Goal: Task Accomplishment & Management: Use online tool/utility

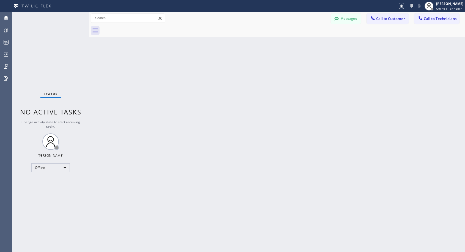
click at [81, 156] on div "Status No active tasks Change activity state to start receiving tasks. [PERSON_…" at bounding box center [50, 132] width 77 height 240
click at [68, 167] on div "Offline" at bounding box center [50, 168] width 39 height 9
click at [48, 188] on li "Unavailable" at bounding box center [50, 189] width 37 height 7
click at [387, 21] on span "Call to Customer" at bounding box center [390, 18] width 29 height 5
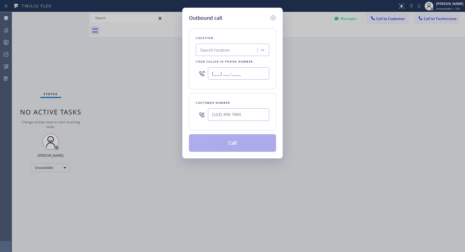
click at [225, 73] on input "(___) ___-____" at bounding box center [238, 73] width 61 height 12
paste input "818) 614-5337"
type input "[PHONE_NUMBER]"
click at [232, 117] on input "(___) ___-____" at bounding box center [238, 115] width 61 height 12
paste input "310) 367-1577"
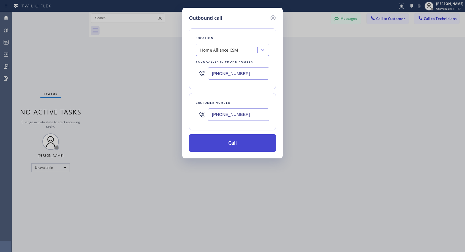
type input "[PHONE_NUMBER]"
click at [226, 144] on button "Call" at bounding box center [232, 143] width 87 height 18
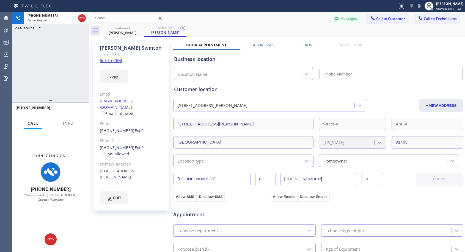
type input "[PHONE_NUMBER]"
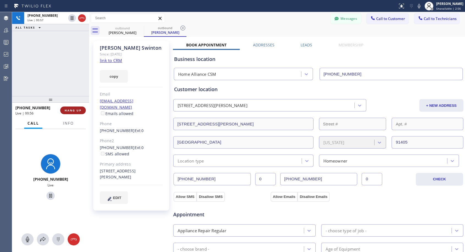
click at [69, 110] on span "HANG UP" at bounding box center [73, 111] width 17 height 4
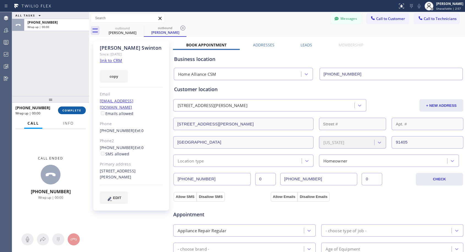
click at [70, 109] on span "COMPLETE" at bounding box center [71, 111] width 19 height 4
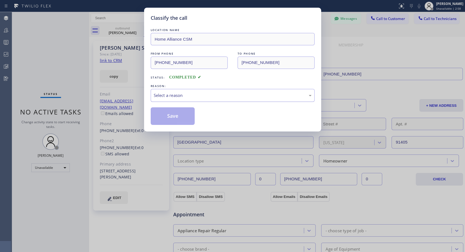
click at [183, 97] on div "Select a reason" at bounding box center [233, 95] width 158 height 6
click at [177, 118] on button "Save" at bounding box center [173, 117] width 44 height 18
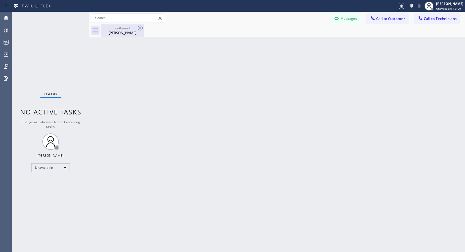
click at [126, 32] on div "[PERSON_NAME]" at bounding box center [123, 32] width 42 height 5
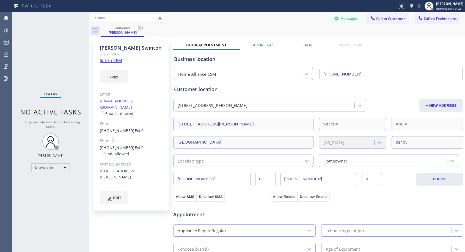
click at [141, 128] on div "[PHONE_NUMBER] Ext: 0" at bounding box center [131, 131] width 63 height 6
copy div "[PHONE_NUMBER] Ext: 0"
click at [382, 21] on button "Call to Customer" at bounding box center [388, 18] width 42 height 10
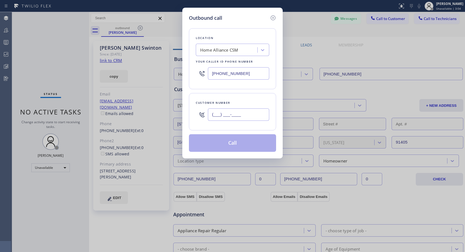
click at [264, 113] on input "(___) ___-____" at bounding box center [238, 115] width 61 height 12
paste input "310) 367-1577"
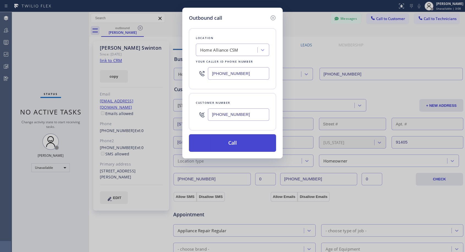
type input "[PHONE_NUMBER]"
click at [264, 145] on button "Call" at bounding box center [232, 143] width 87 height 18
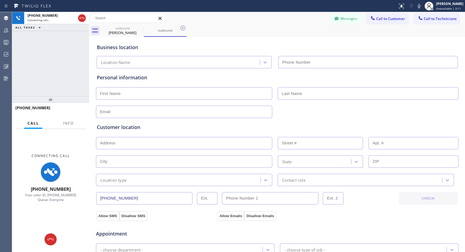
type input "[PHONE_NUMBER]"
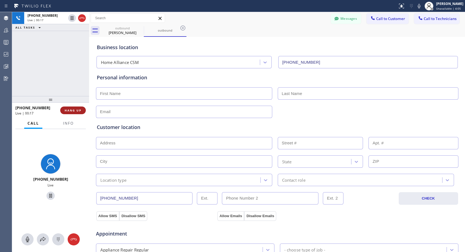
click at [78, 111] on span "HANG UP" at bounding box center [73, 111] width 17 height 4
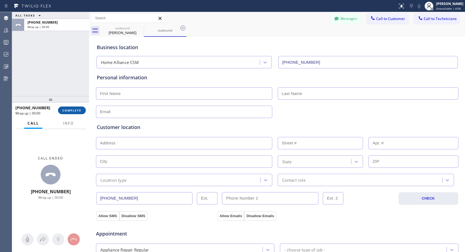
click at [78, 111] on span "COMPLETE" at bounding box center [71, 111] width 19 height 4
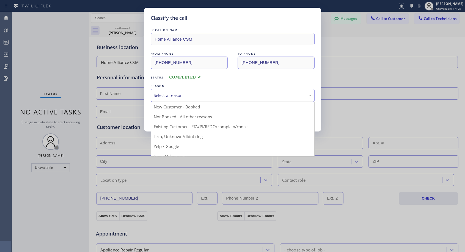
click at [177, 94] on div "Select a reason" at bounding box center [233, 95] width 158 height 6
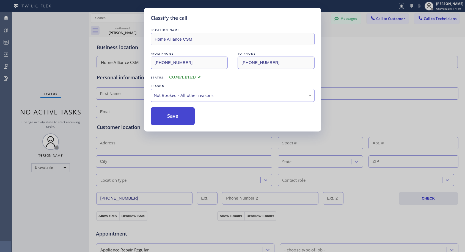
click at [168, 115] on button "Save" at bounding box center [173, 117] width 44 height 18
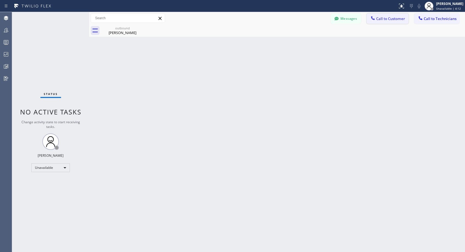
click at [385, 19] on span "Call to Customer" at bounding box center [390, 18] width 29 height 5
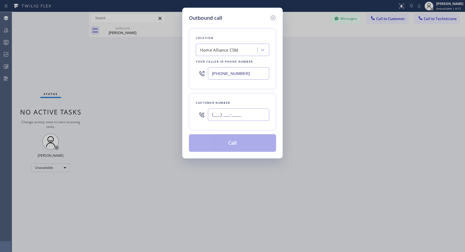
click at [231, 114] on input "(___) ___-____" at bounding box center [238, 115] width 61 height 12
paste input "310) 367-1577"
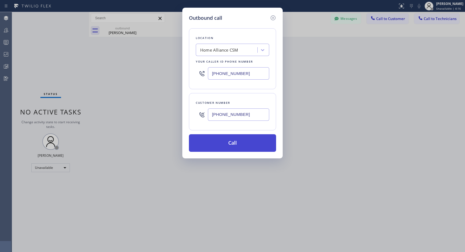
type input "[PHONE_NUMBER]"
click at [231, 139] on button "Call" at bounding box center [232, 143] width 87 height 18
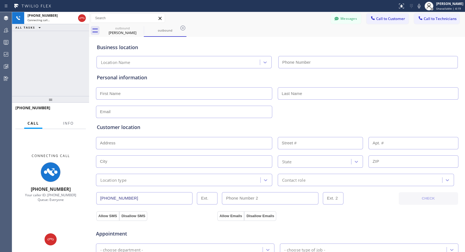
type input "[PHONE_NUMBER]"
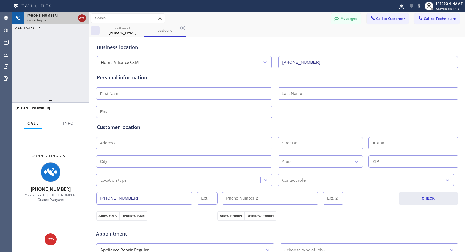
click at [81, 18] on icon at bounding box center [82, 18] width 7 height 7
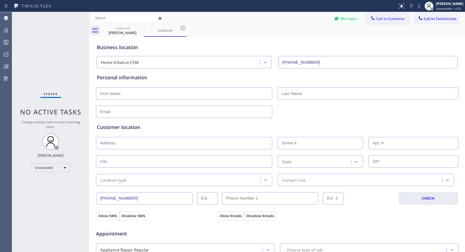
click at [386, 20] on span "Call to Customer" at bounding box center [390, 18] width 29 height 5
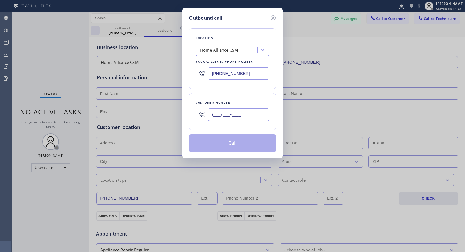
click at [249, 117] on input "(___) ___-____" at bounding box center [238, 115] width 61 height 12
paste input "310) 367-1577"
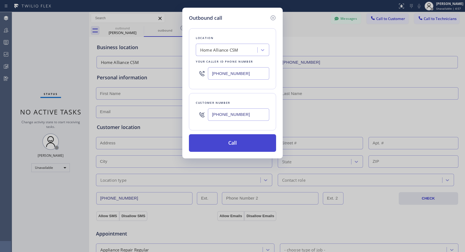
type input "[PHONE_NUMBER]"
click at [230, 145] on button "Call" at bounding box center [232, 143] width 87 height 18
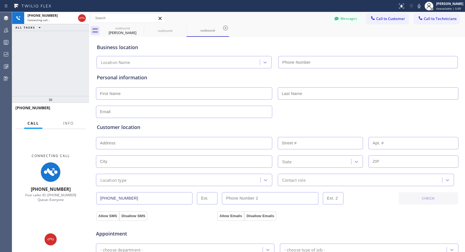
type input "[PHONE_NUMBER]"
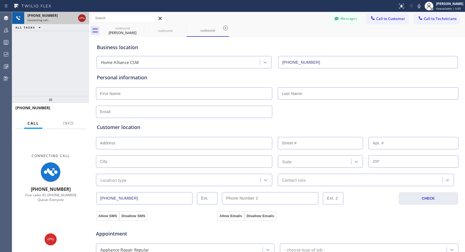
click at [81, 18] on icon at bounding box center [82, 18] width 7 height 7
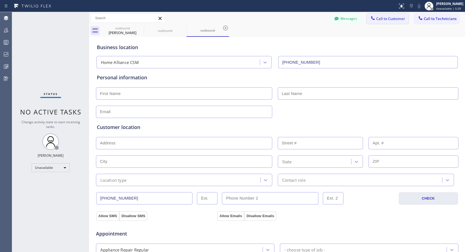
click at [379, 20] on span "Call to Customer" at bounding box center [390, 18] width 29 height 5
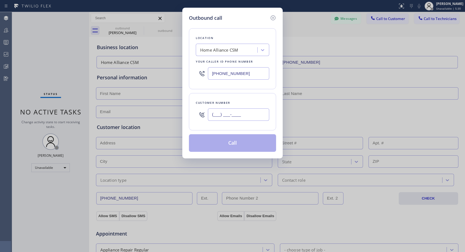
click at [230, 109] on input "(___) ___-____" at bounding box center [238, 115] width 61 height 12
paste input "310) 367-1577"
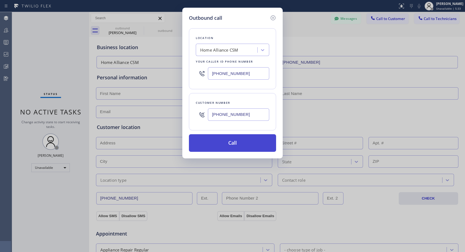
type input "[PHONE_NUMBER]"
click at [236, 142] on button "Call" at bounding box center [232, 143] width 87 height 18
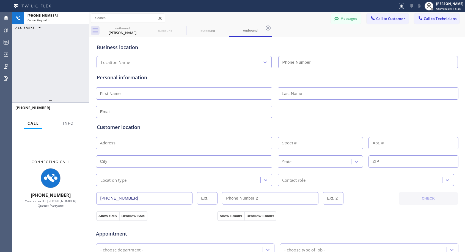
type input "[PHONE_NUMBER]"
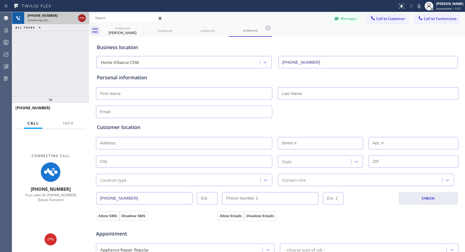
click at [82, 18] on icon at bounding box center [82, 18] width 7 height 7
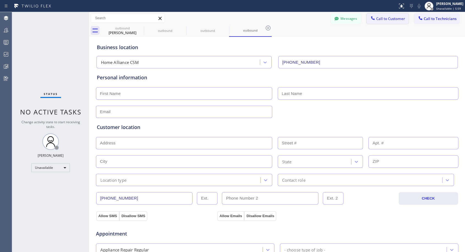
click at [385, 18] on span "Call to Customer" at bounding box center [390, 18] width 29 height 5
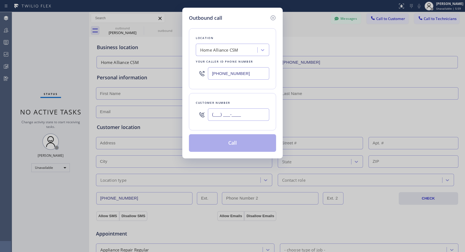
click at [242, 116] on input "(___) ___-____" at bounding box center [238, 115] width 61 height 12
paste input "310) 367-1577"
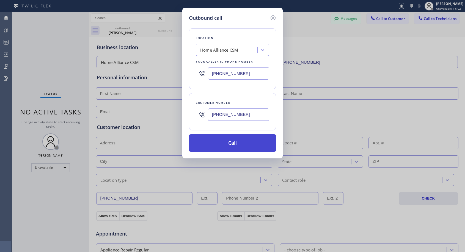
type input "[PHONE_NUMBER]"
click at [251, 149] on button "Call" at bounding box center [232, 143] width 87 height 18
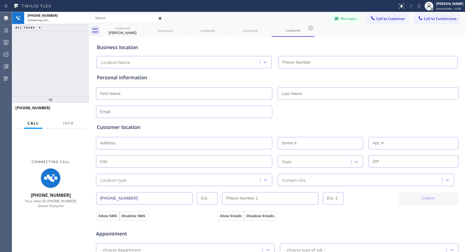
type input "[PHONE_NUMBER]"
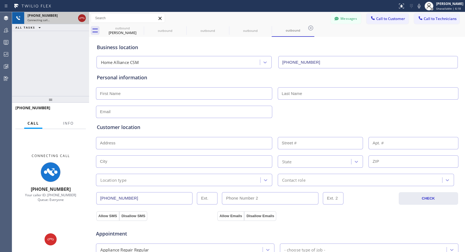
click at [85, 19] on icon at bounding box center [82, 18] width 7 height 7
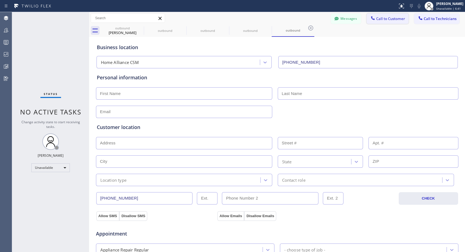
click at [371, 17] on icon at bounding box center [373, 18] width 6 height 6
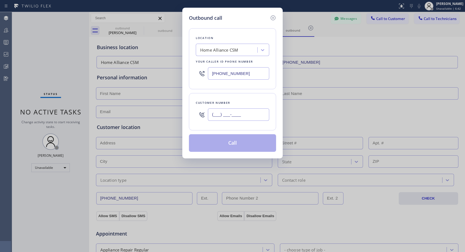
click at [260, 115] on input "(___) ___-____" at bounding box center [238, 115] width 61 height 12
paste input "310) 367-1577"
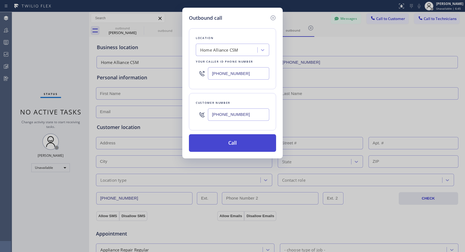
type input "[PHONE_NUMBER]"
click at [264, 145] on button "Call" at bounding box center [232, 143] width 87 height 18
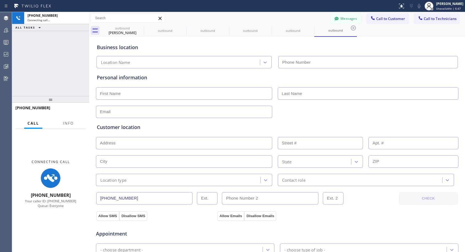
type input "[PHONE_NUMBER]"
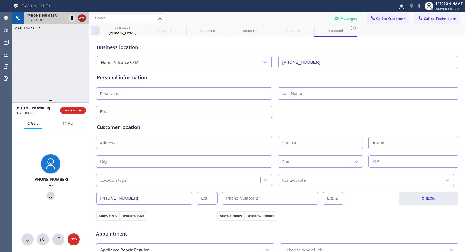
click at [83, 18] on icon at bounding box center [82, 18] width 7 height 7
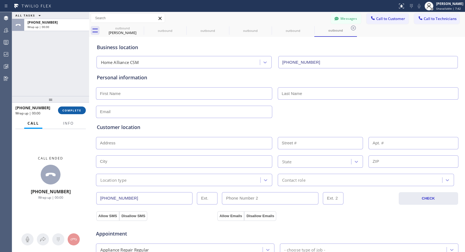
click at [77, 111] on span "COMPLETE" at bounding box center [71, 111] width 19 height 4
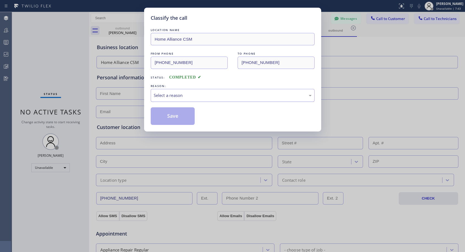
click at [242, 96] on div "Select a reason" at bounding box center [233, 95] width 158 height 6
click at [176, 117] on button "Save" at bounding box center [173, 117] width 44 height 18
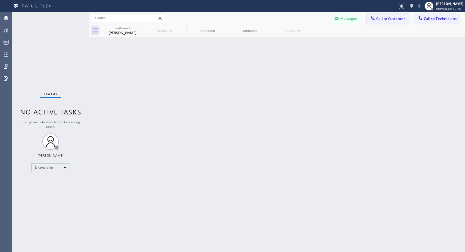
click at [382, 19] on span "Call to Customer" at bounding box center [390, 18] width 29 height 5
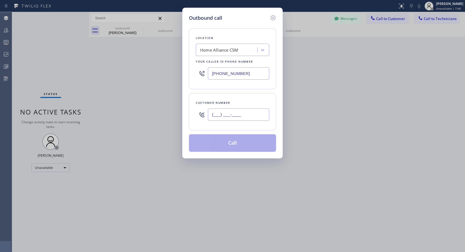
click at [228, 114] on input "(___) ___-____" at bounding box center [238, 115] width 61 height 12
paste input "310) 367-1577"
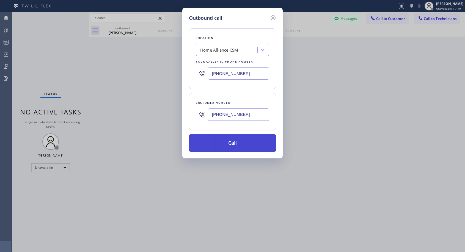
type input "[PHONE_NUMBER]"
click at [238, 146] on button "Call" at bounding box center [232, 143] width 87 height 18
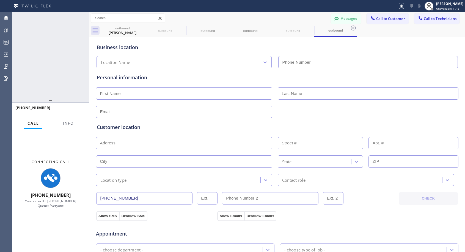
type input "[PHONE_NUMBER]"
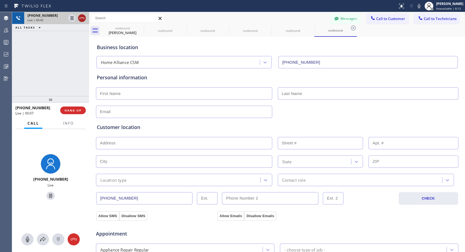
click at [82, 18] on icon at bounding box center [82, 18] width 7 height 7
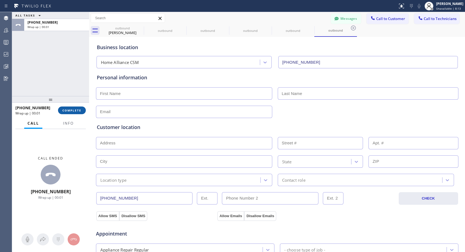
click at [65, 113] on button "COMPLETE" at bounding box center [72, 111] width 28 height 8
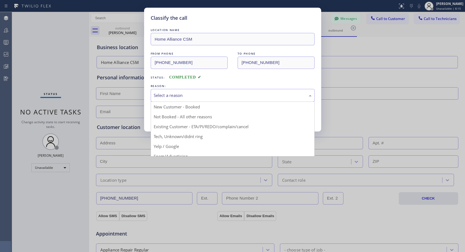
click at [216, 94] on div "Select a reason" at bounding box center [233, 95] width 158 height 6
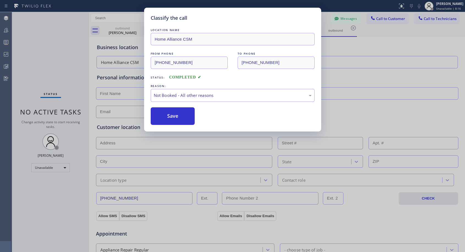
drag, startPoint x: 177, startPoint y: 114, endPoint x: 368, endPoint y: 29, distance: 208.7
click at [177, 114] on button "Save" at bounding box center [173, 117] width 44 height 18
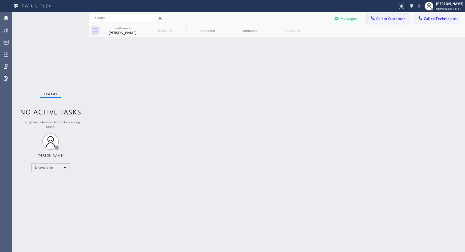
click at [382, 18] on span "Call to Customer" at bounding box center [390, 18] width 29 height 5
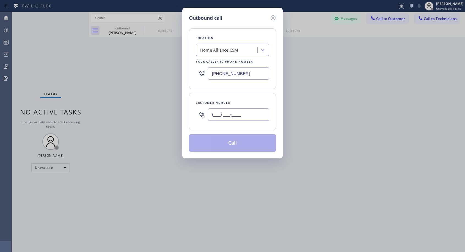
click at [245, 116] on input "(___) ___-____" at bounding box center [238, 115] width 61 height 12
paste input "310) 367-1577"
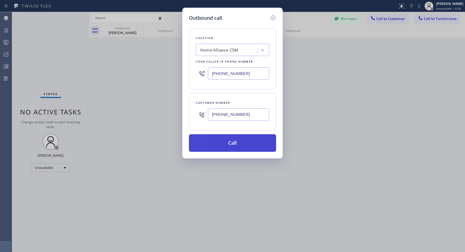
type input "[PHONE_NUMBER]"
click at [244, 145] on button "Call" at bounding box center [232, 143] width 87 height 18
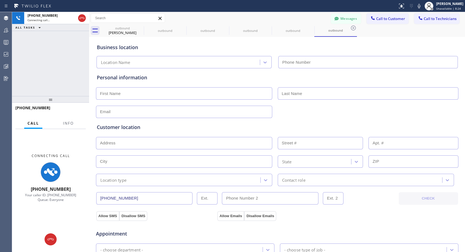
type input "[PHONE_NUMBER]"
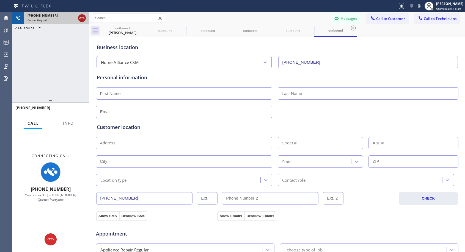
click at [83, 20] on icon at bounding box center [82, 18] width 7 height 7
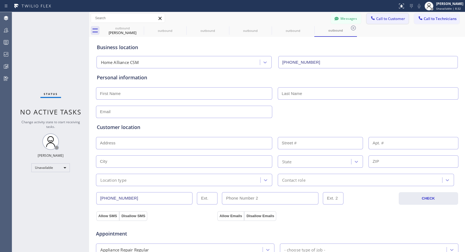
click at [378, 21] on span "Call to Customer" at bounding box center [390, 18] width 29 height 5
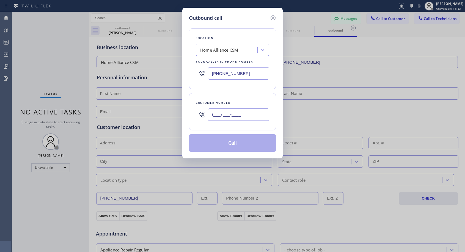
click at [246, 111] on input "(___) ___-____" at bounding box center [238, 115] width 61 height 12
paste input "310) 367-1577"
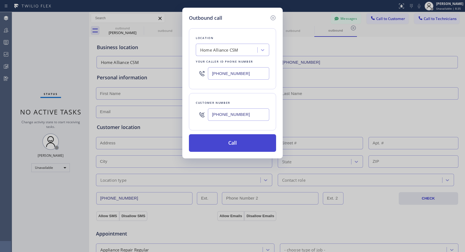
type input "[PHONE_NUMBER]"
click at [247, 143] on button "Call" at bounding box center [232, 143] width 87 height 18
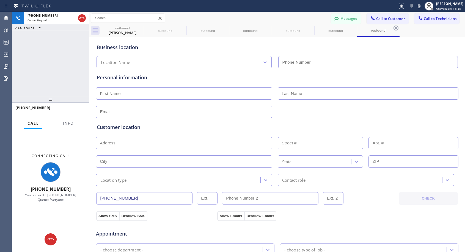
type input "[PHONE_NUMBER]"
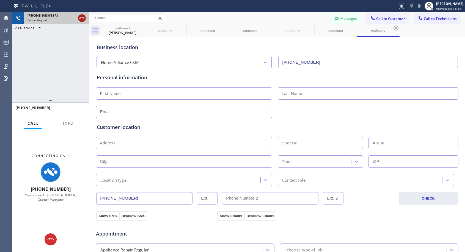
click at [82, 17] on icon at bounding box center [82, 18] width 7 height 7
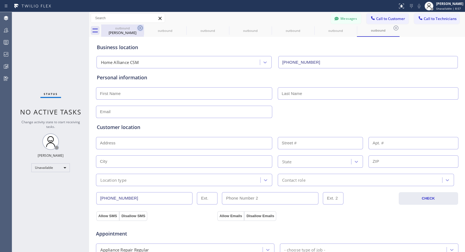
click at [141, 27] on icon at bounding box center [140, 28] width 5 height 5
click at [0, 0] on icon at bounding box center [0, 0] width 0 height 0
click at [141, 27] on icon at bounding box center [140, 28] width 5 height 5
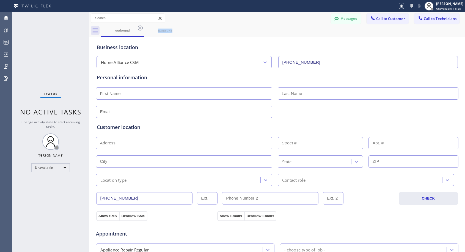
click at [141, 27] on icon at bounding box center [140, 28] width 5 height 5
click at [0, 0] on icon at bounding box center [0, 0] width 0 height 0
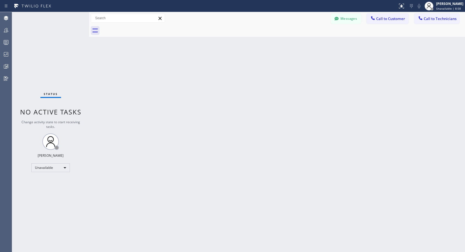
click at [141, 27] on div at bounding box center [283, 30] width 364 height 12
click at [383, 17] on span "Call to Customer" at bounding box center [390, 18] width 29 height 5
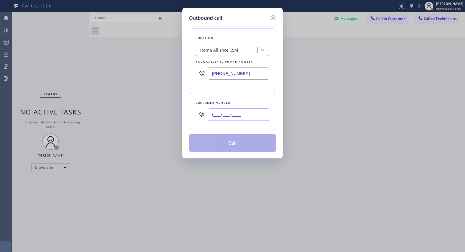
click at [230, 115] on input "(___) ___-____" at bounding box center [238, 115] width 61 height 12
paste input "415) 990-9917"
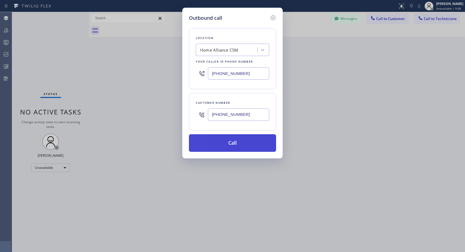
type input "[PHONE_NUMBER]"
click at [235, 141] on button "Call" at bounding box center [232, 143] width 87 height 18
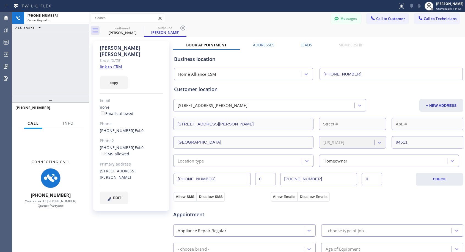
type input "[PHONE_NUMBER]"
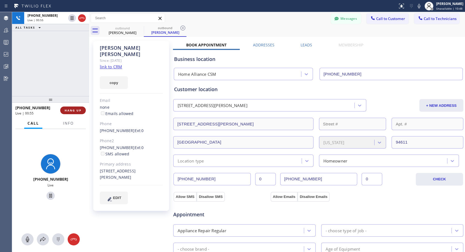
click at [77, 112] on span "HANG UP" at bounding box center [73, 111] width 17 height 4
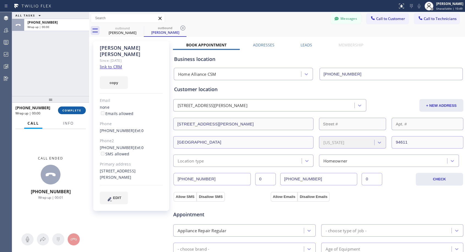
click at [77, 112] on span "COMPLETE" at bounding box center [71, 111] width 19 height 4
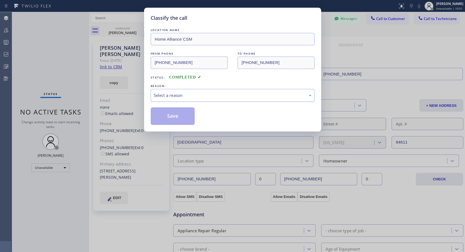
drag, startPoint x: 265, startPoint y: 97, endPoint x: 251, endPoint y: 97, distance: 14.3
click at [265, 96] on div "Select a reason" at bounding box center [233, 95] width 158 height 6
click at [170, 117] on button "Save" at bounding box center [173, 117] width 44 height 18
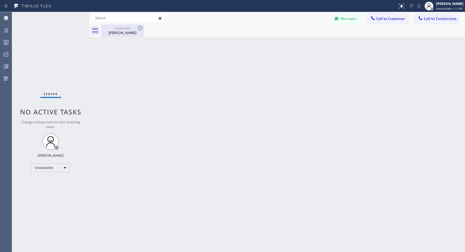
click at [132, 32] on div "[PERSON_NAME]" at bounding box center [123, 32] width 42 height 5
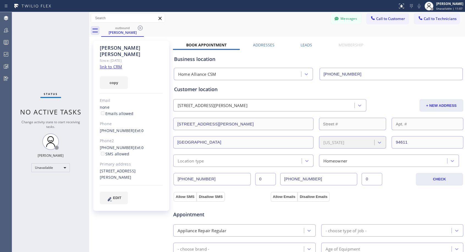
click at [144, 128] on div "[PHONE_NUMBER] Ext: 0" at bounding box center [131, 131] width 63 height 6
click at [119, 128] on link "[PHONE_NUMBER]" at bounding box center [117, 130] width 35 height 5
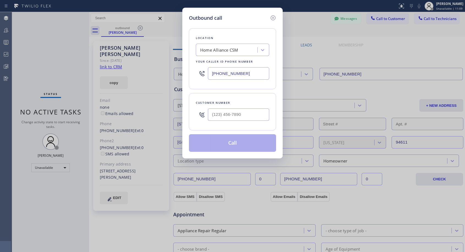
type input "[PHONE_NUMBER]"
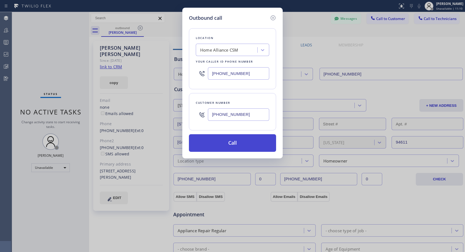
click at [234, 142] on button "Call" at bounding box center [232, 143] width 87 height 18
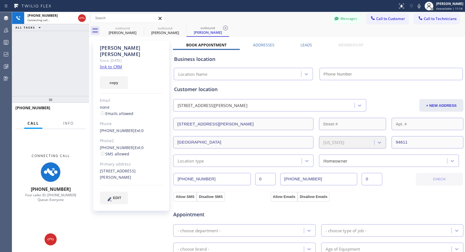
type input "[PHONE_NUMBER]"
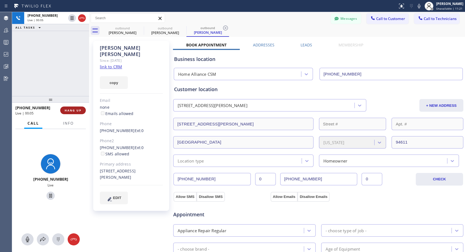
click at [83, 110] on button "HANG UP" at bounding box center [73, 111] width 26 height 8
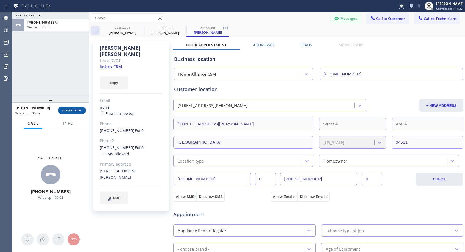
click at [70, 110] on span "COMPLETE" at bounding box center [71, 111] width 19 height 4
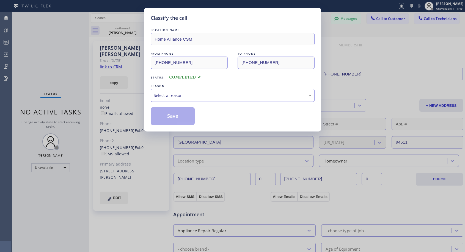
click at [185, 98] on div "Select a reason" at bounding box center [233, 95] width 158 height 6
click at [172, 116] on button "Save" at bounding box center [173, 117] width 44 height 18
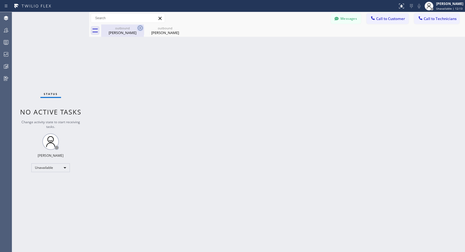
click at [141, 28] on icon at bounding box center [140, 28] width 7 height 7
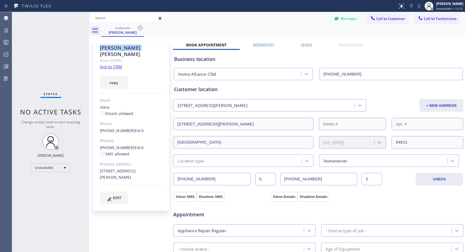
click at [141, 28] on icon at bounding box center [140, 28] width 7 height 7
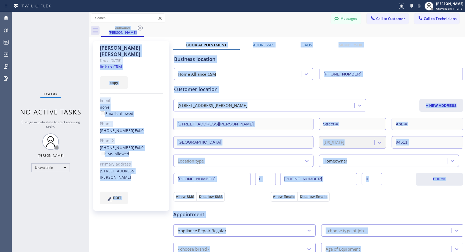
click at [141, 28] on div "outbound [PERSON_NAME]" at bounding box center [283, 30] width 364 height 12
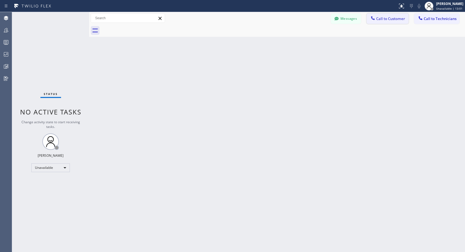
click at [385, 22] on button "Call to Customer" at bounding box center [388, 18] width 42 height 10
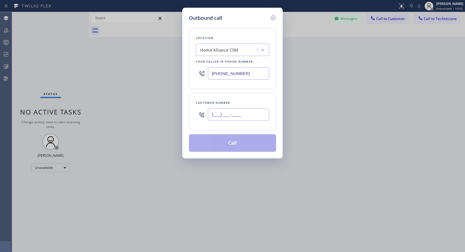
click at [252, 112] on input "(___) ___-____" at bounding box center [238, 115] width 61 height 12
paste input "253) 606-4478"
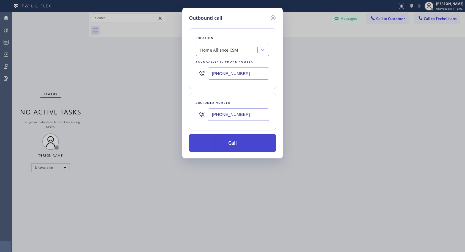
type input "[PHONE_NUMBER]"
click at [238, 145] on button "Call" at bounding box center [232, 143] width 87 height 18
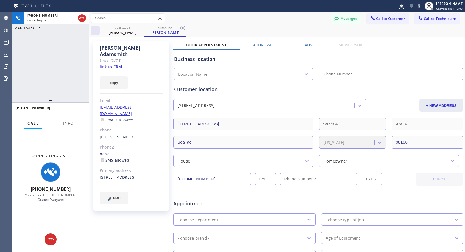
type input "[PHONE_NUMBER]"
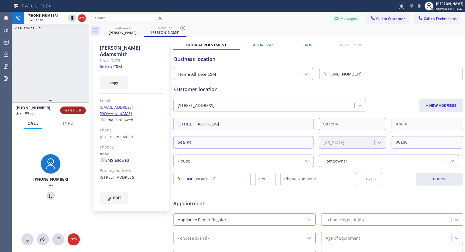
click at [71, 111] on span "HANG UP" at bounding box center [73, 111] width 17 height 4
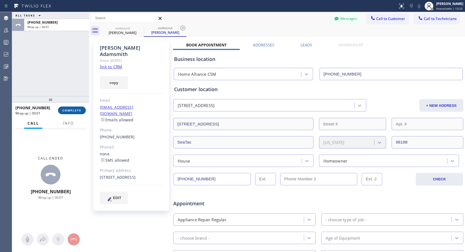
click at [72, 111] on span "COMPLETE" at bounding box center [71, 111] width 19 height 4
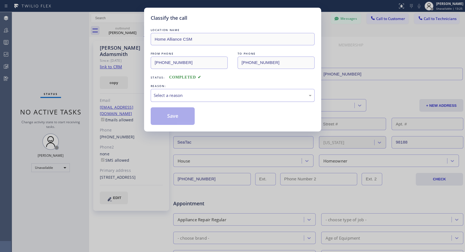
click at [187, 95] on div "Select a reason" at bounding box center [233, 95] width 158 height 6
click at [173, 111] on button "Save" at bounding box center [173, 117] width 44 height 18
click at [172, 112] on button "Save" at bounding box center [173, 117] width 44 height 18
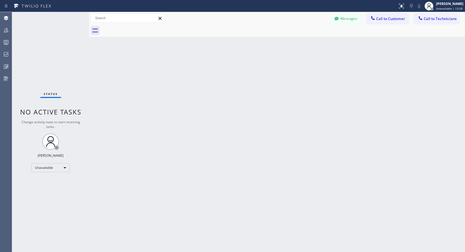
click at [175, 41] on div "Back to Dashboard Change Sender ID Customers Technicians NH [PERSON_NAME] [DATE…" at bounding box center [277, 132] width 376 height 240
click at [381, 19] on span "Call to Customer" at bounding box center [390, 18] width 29 height 5
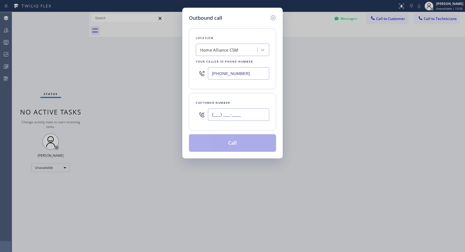
click at [237, 112] on input "(___) ___-____" at bounding box center [238, 115] width 61 height 12
paste input "253) 606-4478"
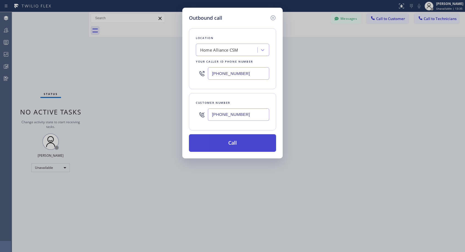
type input "[PHONE_NUMBER]"
click at [237, 140] on button "Call" at bounding box center [232, 143] width 87 height 18
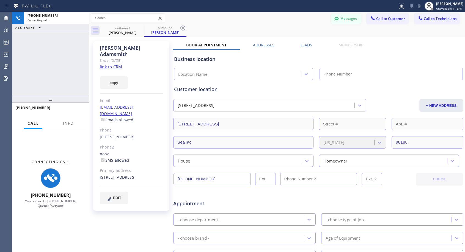
type input "[PHONE_NUMBER]"
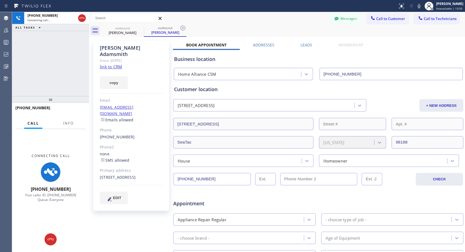
click at [278, 15] on div "Messages Call to Customer Call to Technicians Outbound call Location Home Allia…" at bounding box center [277, 18] width 376 height 10
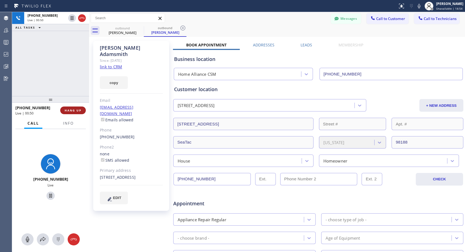
click at [76, 112] on span "HANG UP" at bounding box center [73, 111] width 17 height 4
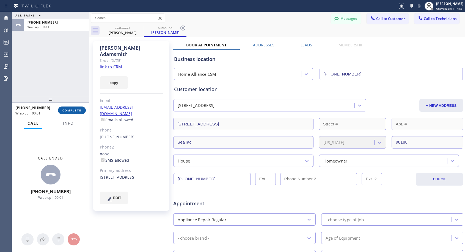
click at [69, 107] on button "COMPLETE" at bounding box center [72, 111] width 28 height 8
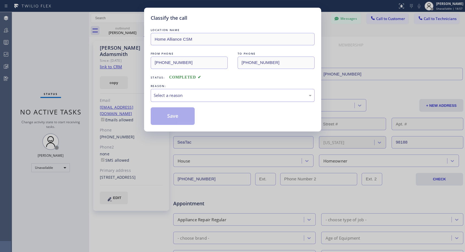
click at [173, 95] on div "Select a reason" at bounding box center [233, 95] width 158 height 6
click at [168, 116] on button "Save" at bounding box center [173, 117] width 44 height 18
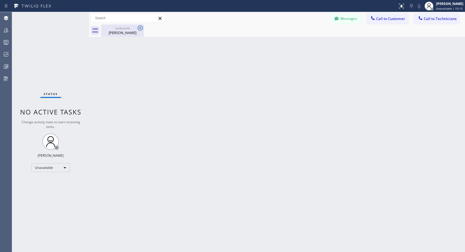
click at [141, 27] on icon at bounding box center [140, 28] width 5 height 5
click at [389, 17] on span "Call to Customer" at bounding box center [390, 18] width 29 height 5
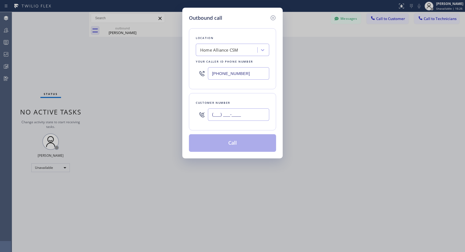
click at [262, 115] on input "(___) ___-____" at bounding box center [238, 115] width 61 height 12
paste input "760) 845-3300"
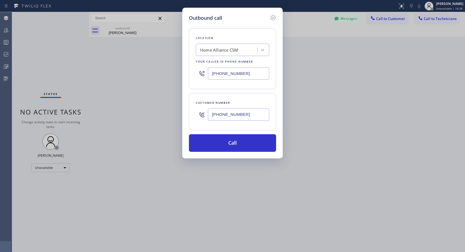
type input "[PHONE_NUMBER]"
click at [233, 141] on button "Call" at bounding box center [232, 143] width 87 height 18
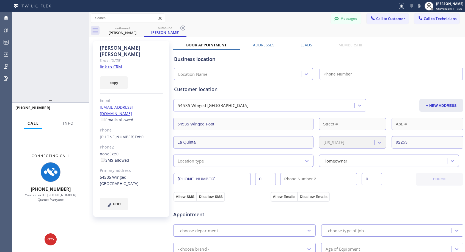
type input "[PHONE_NUMBER]"
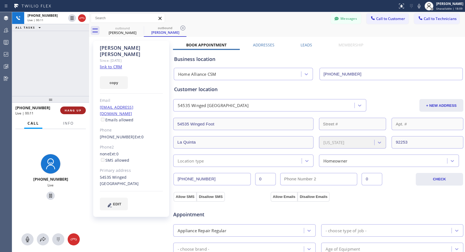
click at [75, 112] on button "HANG UP" at bounding box center [73, 111] width 26 height 8
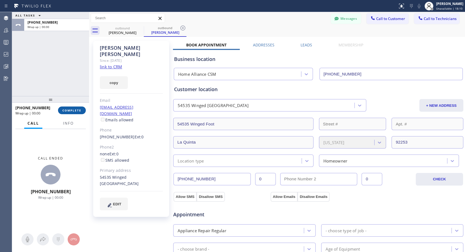
click at [75, 112] on button "COMPLETE" at bounding box center [72, 111] width 28 height 8
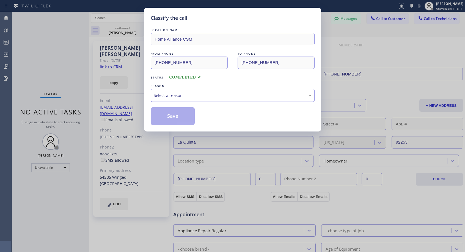
click at [250, 97] on div "Select a reason" at bounding box center [233, 95] width 158 height 6
click at [187, 115] on button "Save" at bounding box center [173, 117] width 44 height 18
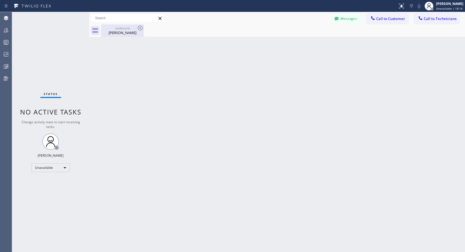
click at [126, 33] on div "[PERSON_NAME]" at bounding box center [123, 32] width 42 height 5
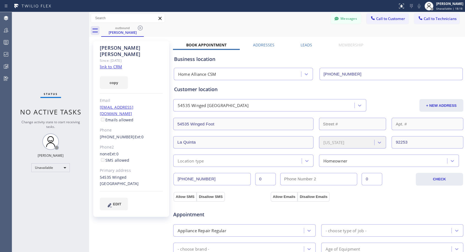
click at [114, 134] on link "[PHONE_NUMBER]" at bounding box center [117, 136] width 35 height 5
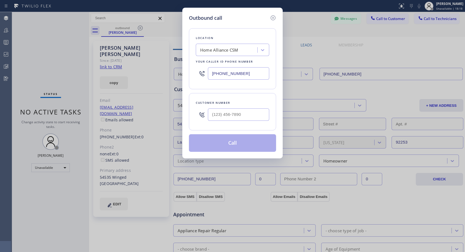
type input "[PHONE_NUMBER]"
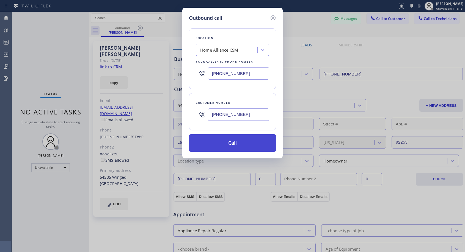
click at [216, 142] on button "Call" at bounding box center [232, 143] width 87 height 18
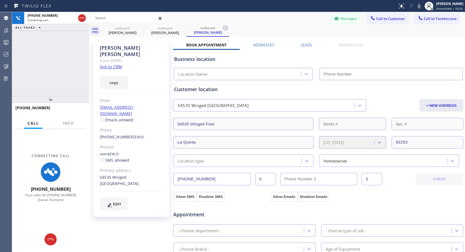
type input "[PHONE_NUMBER]"
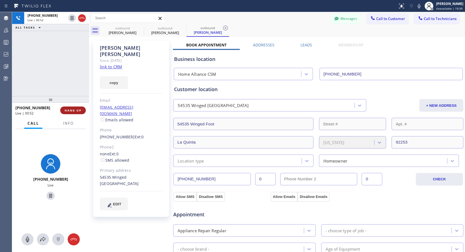
click at [80, 111] on span "HANG UP" at bounding box center [73, 111] width 17 height 4
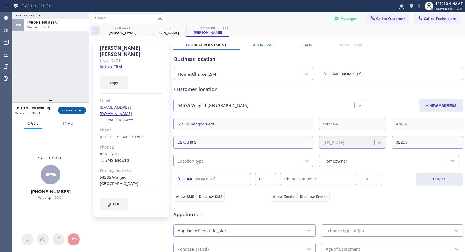
click at [80, 111] on span "COMPLETE" at bounding box center [71, 111] width 19 height 4
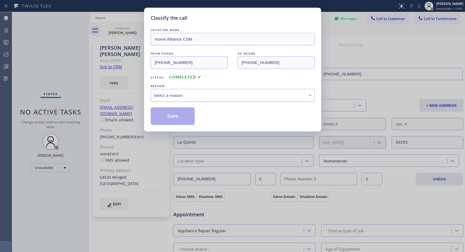
click at [229, 94] on div "Select a reason" at bounding box center [233, 95] width 158 height 6
click at [179, 119] on button "Save" at bounding box center [173, 117] width 44 height 18
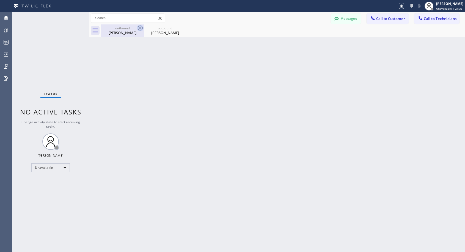
click at [141, 27] on icon at bounding box center [140, 28] width 5 height 5
click at [0, 0] on icon at bounding box center [0, 0] width 0 height 0
click at [141, 27] on div at bounding box center [283, 30] width 364 height 12
click at [389, 18] on span "Call to Customer" at bounding box center [390, 18] width 29 height 5
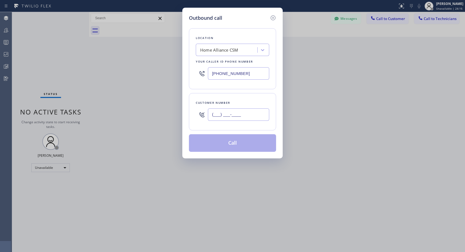
click at [251, 116] on input "(___) ___-____" at bounding box center [238, 115] width 61 height 12
paste input "602) 738-8180"
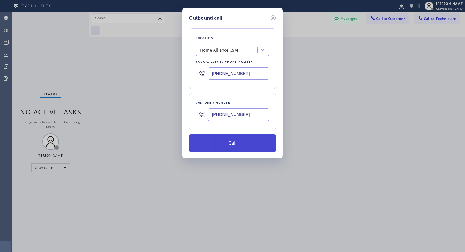
type input "[PHONE_NUMBER]"
click at [243, 148] on button "Call" at bounding box center [232, 143] width 87 height 18
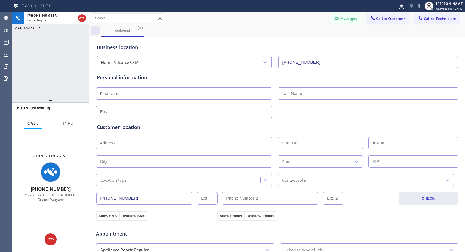
type input "[PHONE_NUMBER]"
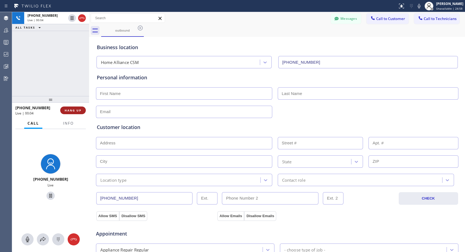
click at [70, 110] on span "HANG UP" at bounding box center [73, 111] width 17 height 4
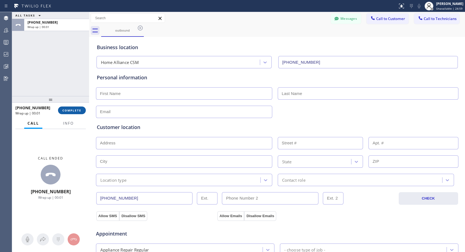
click at [82, 110] on button "COMPLETE" at bounding box center [72, 111] width 28 height 8
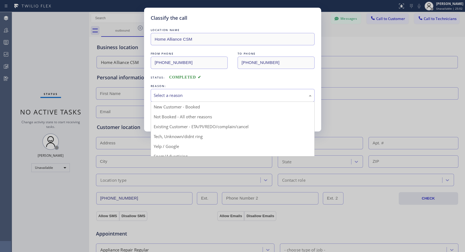
click at [260, 94] on div "Select a reason" at bounding box center [233, 95] width 158 height 6
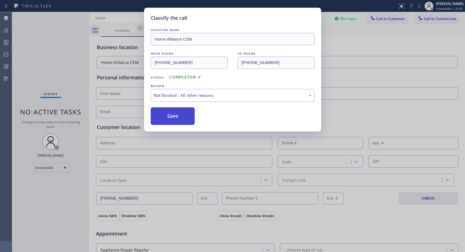
click at [172, 114] on button "Save" at bounding box center [173, 117] width 44 height 18
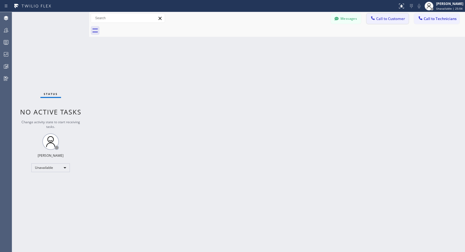
click at [383, 21] on button "Call to Customer" at bounding box center [388, 18] width 42 height 10
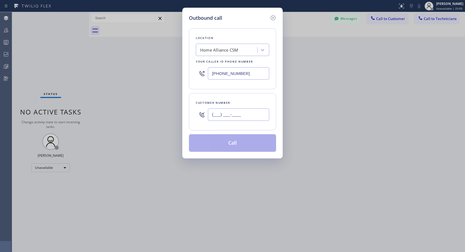
click at [249, 114] on input "(___) ___-____" at bounding box center [238, 115] width 61 height 12
paste input "602) 738-8180"
click at [240, 114] on input "(602) 738-818_" at bounding box center [238, 115] width 61 height 12
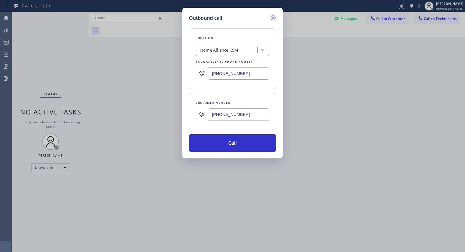
click at [274, 17] on icon at bounding box center [273, 18] width 7 height 7
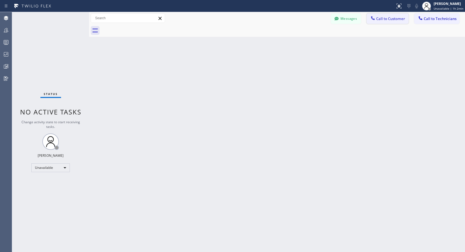
click at [379, 21] on span "Call to Customer" at bounding box center [390, 18] width 29 height 5
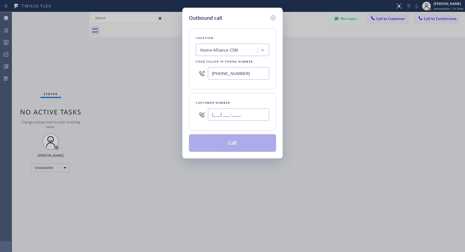
click at [248, 119] on input "(___) ___-____" at bounding box center [238, 115] width 61 height 12
paste input "602) 738-8180"
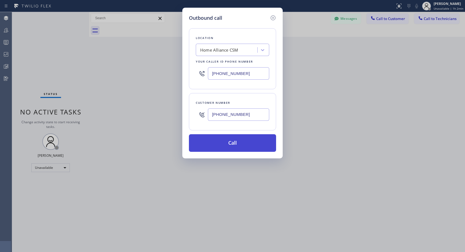
type input "[PHONE_NUMBER]"
click at [244, 149] on button "Call" at bounding box center [232, 143] width 87 height 18
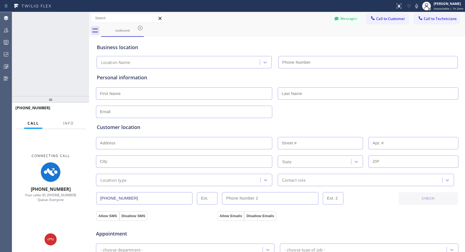
type input "[PHONE_NUMBER]"
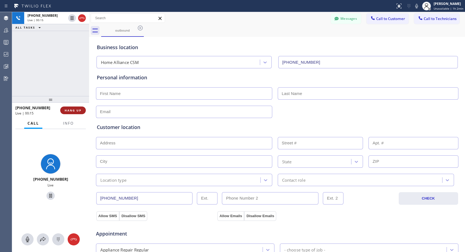
click at [76, 109] on span "HANG UP" at bounding box center [73, 111] width 17 height 4
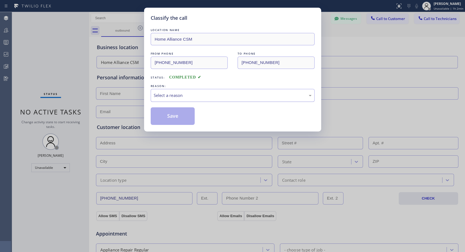
click at [187, 93] on div "Select a reason" at bounding box center [233, 95] width 158 height 6
click at [172, 116] on button "Save" at bounding box center [173, 117] width 44 height 18
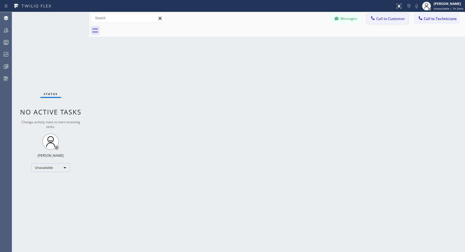
click at [394, 20] on span "Call to Customer" at bounding box center [390, 18] width 29 height 5
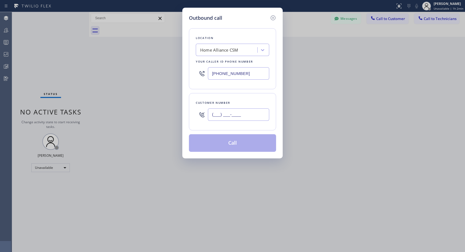
click at [248, 120] on input "(___) ___-____" at bounding box center [238, 115] width 61 height 12
paste input "602) 738-8180"
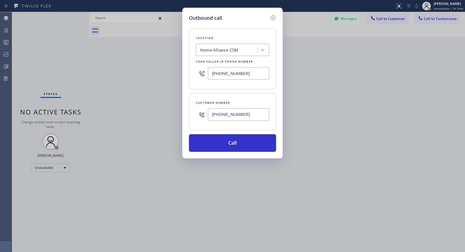
click at [254, 115] on input "[PHONE_NUMBER]" at bounding box center [238, 115] width 61 height 12
click at [272, 18] on icon at bounding box center [273, 18] width 7 height 7
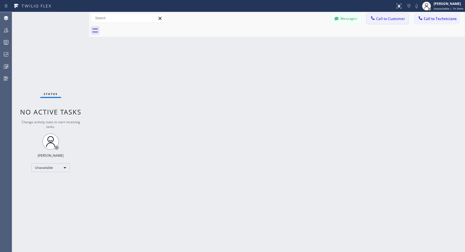
click at [387, 16] on button "Call to Customer" at bounding box center [388, 18] width 42 height 10
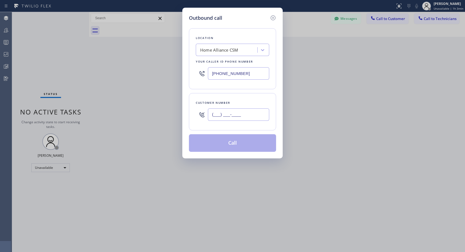
click at [246, 117] on input "(___) ___-____" at bounding box center [238, 115] width 61 height 12
paste input "626) 664-4509"
click at [274, 20] on icon at bounding box center [273, 18] width 7 height 7
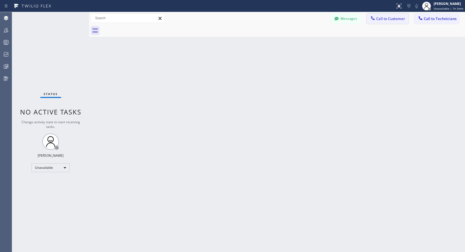
click at [397, 21] on span "Call to Customer" at bounding box center [390, 18] width 29 height 5
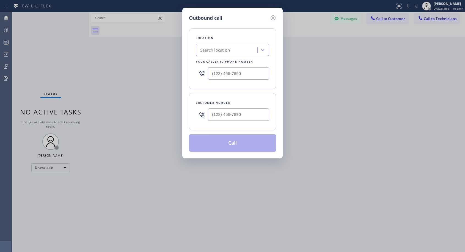
type input "[PHONE_NUMBER]"
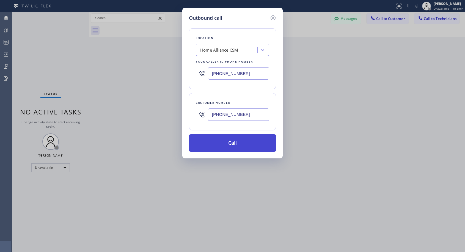
click at [229, 144] on button "Call" at bounding box center [232, 143] width 87 height 18
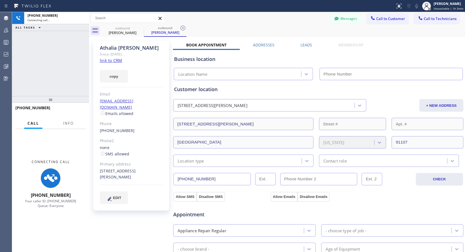
type input "[PHONE_NUMBER]"
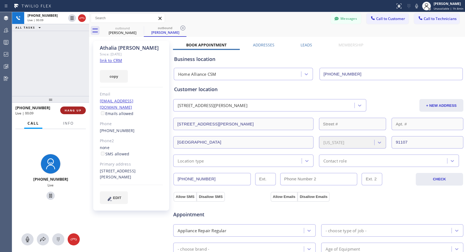
click at [75, 109] on span "HANG UP" at bounding box center [73, 111] width 17 height 4
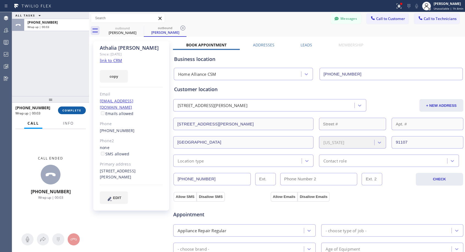
click at [77, 110] on span "COMPLETE" at bounding box center [71, 111] width 19 height 4
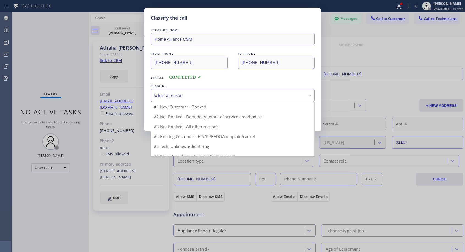
click at [212, 93] on div "Select a reason" at bounding box center [233, 95] width 158 height 6
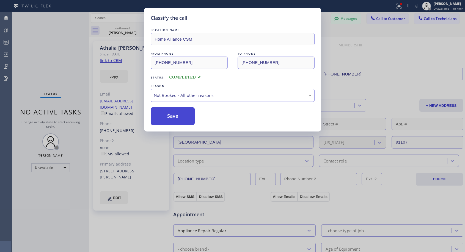
click at [180, 117] on button "Save" at bounding box center [173, 117] width 44 height 18
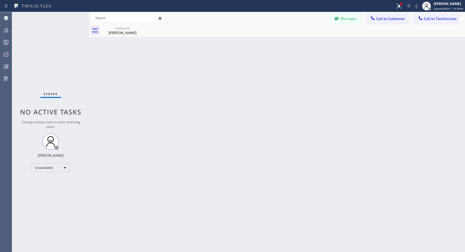
drag, startPoint x: 389, startPoint y: 19, endPoint x: 223, endPoint y: 85, distance: 178.5
click at [388, 19] on span "Call to Customer" at bounding box center [390, 18] width 29 height 5
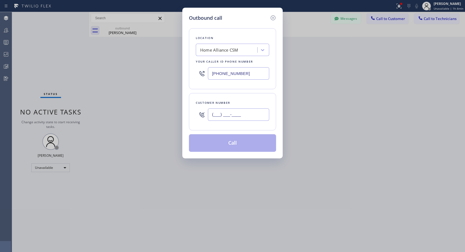
click at [222, 117] on input "(___) ___-____" at bounding box center [238, 115] width 61 height 12
paste input "818) 614-5337"
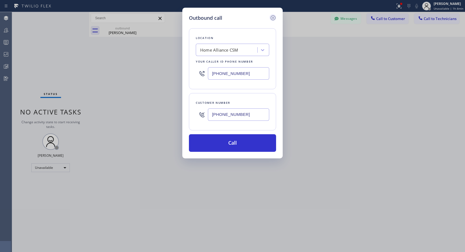
type input "[PHONE_NUMBER]"
click at [274, 17] on icon at bounding box center [273, 17] width 5 height 5
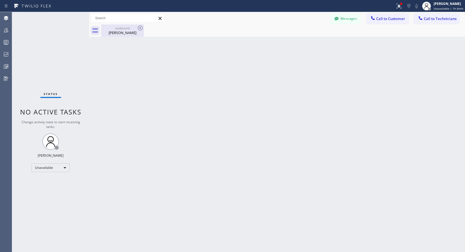
click at [130, 29] on div "outbound" at bounding box center [123, 28] width 42 height 4
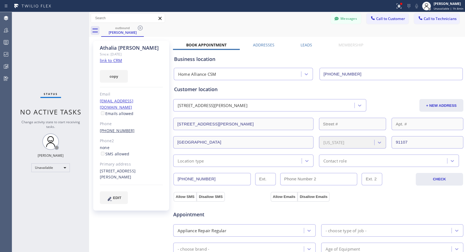
click at [119, 128] on link "[PHONE_NUMBER]" at bounding box center [117, 130] width 35 height 5
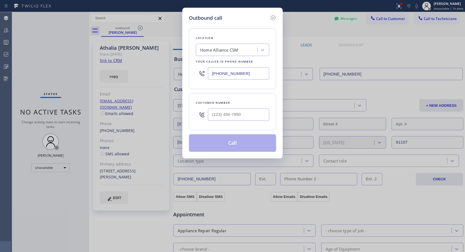
type input "[PHONE_NUMBER]"
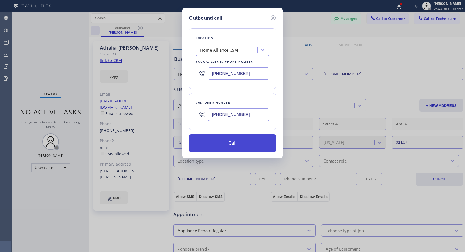
click at [226, 138] on button "Call" at bounding box center [232, 143] width 87 height 18
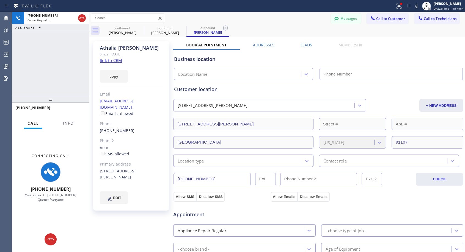
type input "[PHONE_NUMBER]"
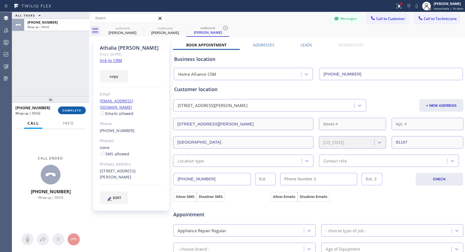
click at [76, 113] on button "COMPLETE" at bounding box center [72, 111] width 28 height 8
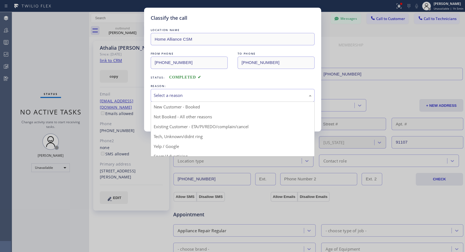
click at [212, 98] on div "Select a reason" at bounding box center [233, 95] width 158 height 6
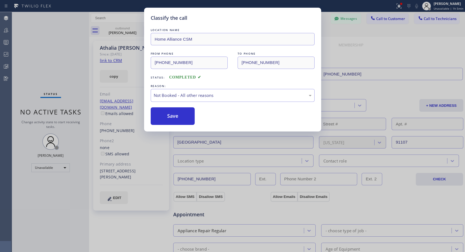
click at [186, 117] on button "Save" at bounding box center [173, 117] width 44 height 18
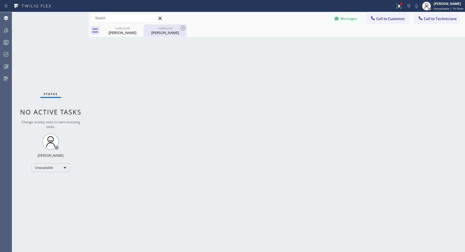
click at [161, 30] on div "[PERSON_NAME]" at bounding box center [165, 32] width 42 height 5
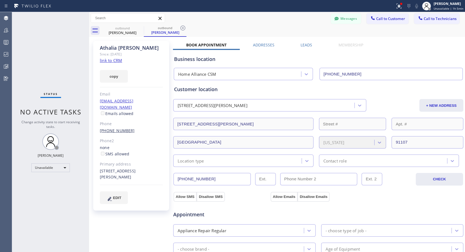
click at [126, 128] on link "[PHONE_NUMBER]" at bounding box center [117, 130] width 35 height 5
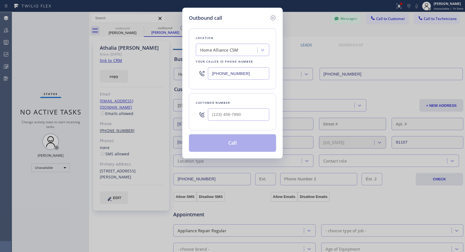
type input "[PHONE_NUMBER]"
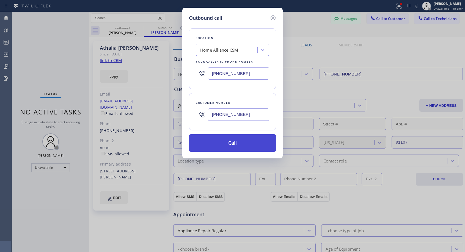
click at [217, 140] on button "Call" at bounding box center [232, 143] width 87 height 18
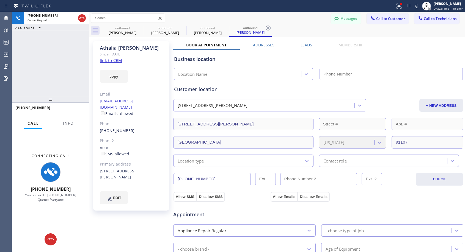
type input "[PHONE_NUMBER]"
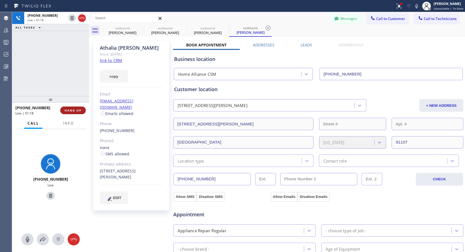
click at [82, 113] on button "HANG UP" at bounding box center [73, 111] width 26 height 8
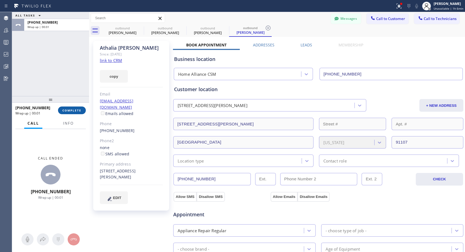
click at [81, 109] on button "COMPLETE" at bounding box center [72, 111] width 28 height 8
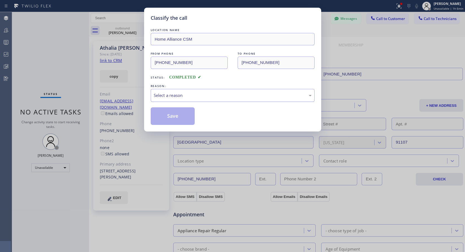
click at [178, 96] on div "Select a reason" at bounding box center [233, 95] width 158 height 6
click at [189, 98] on div "Not Booked - All other reasons" at bounding box center [233, 95] width 158 height 6
click at [172, 114] on button "Save" at bounding box center [173, 117] width 44 height 18
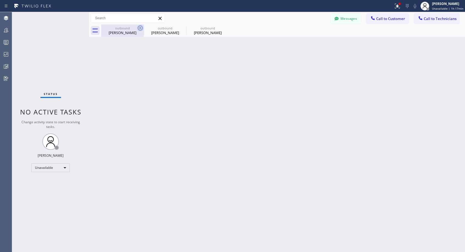
click at [139, 27] on icon at bounding box center [140, 28] width 7 height 7
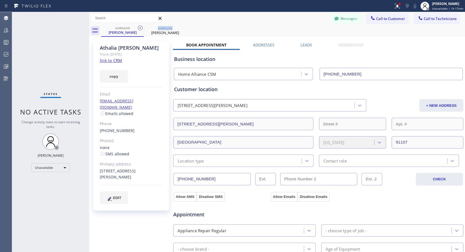
click at [139, 27] on icon at bounding box center [140, 28] width 7 height 7
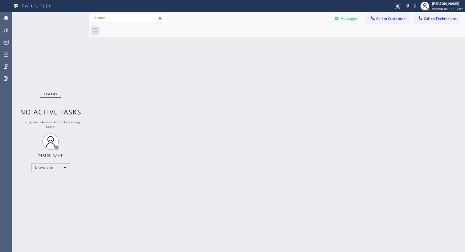
click at [139, 27] on div at bounding box center [283, 30] width 364 height 12
click at [378, 18] on span "Call to Customer" at bounding box center [390, 18] width 29 height 5
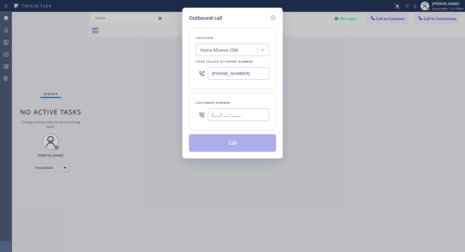
click at [258, 118] on input "(___) ___-____" at bounding box center [238, 115] width 61 height 12
paste input "408) 930-4030"
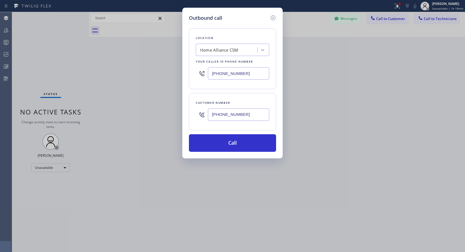
click at [256, 121] on input "[PHONE_NUMBER]" at bounding box center [238, 115] width 61 height 12
type input "[PHONE_NUMBER]"
click at [241, 144] on button "Call" at bounding box center [232, 143] width 87 height 18
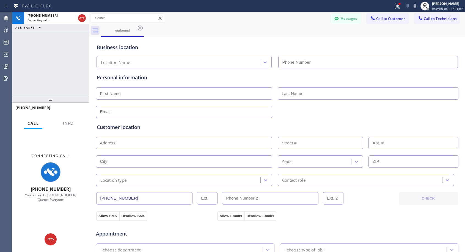
type input "[PHONE_NUMBER]"
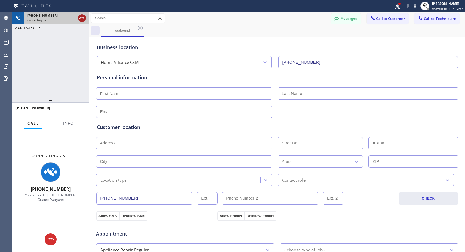
click at [82, 18] on icon at bounding box center [82, 18] width 7 height 7
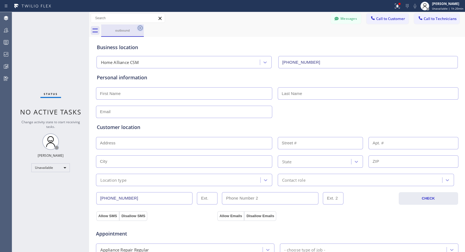
click at [140, 27] on icon at bounding box center [140, 28] width 7 height 7
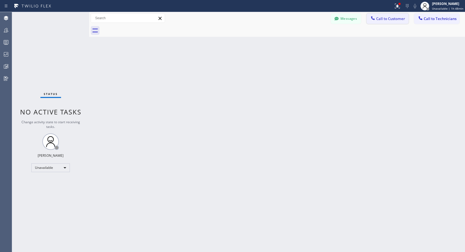
click at [399, 18] on span "Call to Customer" at bounding box center [390, 18] width 29 height 5
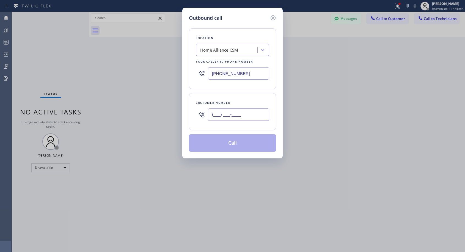
click at [256, 114] on input "(___) ___-____" at bounding box center [238, 115] width 61 height 12
paste input "408) 758-2686"
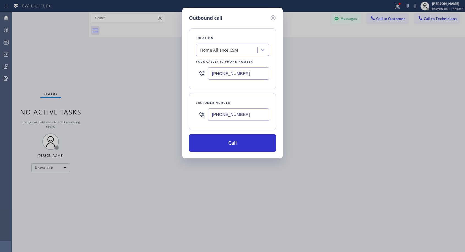
drag, startPoint x: 238, startPoint y: 145, endPoint x: 237, endPoint y: 228, distance: 83.1
click at [237, 228] on div "Outbound call Location Home Alliance CSM Your caller id phone number [PHONE_NUM…" at bounding box center [232, 126] width 465 height 252
click at [229, 115] on input "[PHONE_NUMBER]" at bounding box center [238, 115] width 61 height 12
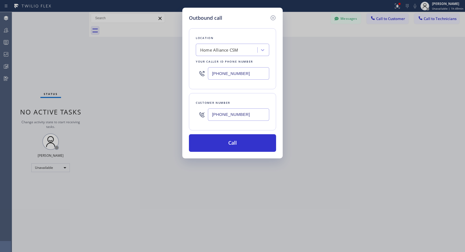
paste input "text"
click at [264, 114] on input "[PHONE_NUMBER]" at bounding box center [238, 115] width 61 height 12
type input "[PHONE_NUMBER]"
click at [251, 143] on button "Call" at bounding box center [232, 143] width 87 height 18
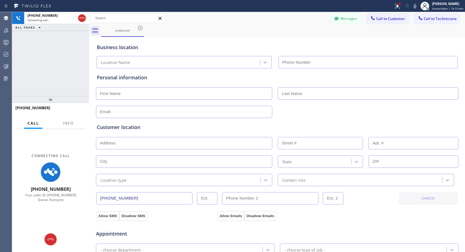
type input "[PHONE_NUMBER]"
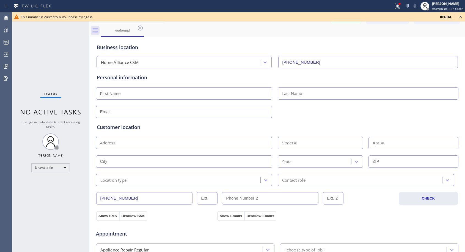
click at [460, 18] on icon at bounding box center [460, 16] width 7 height 7
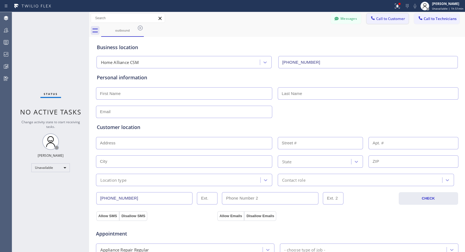
click at [385, 20] on span "Call to Customer" at bounding box center [390, 18] width 29 height 5
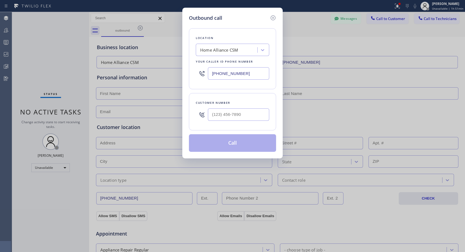
click at [243, 121] on div at bounding box center [238, 115] width 61 height 18
click at [245, 114] on input "(___) ___-____" at bounding box center [238, 115] width 61 height 12
paste input "408) 758-2686"
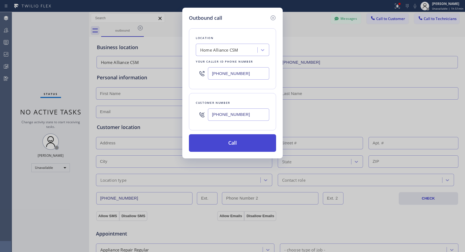
type input "[PHONE_NUMBER]"
click at [246, 140] on button "Call" at bounding box center [232, 143] width 87 height 18
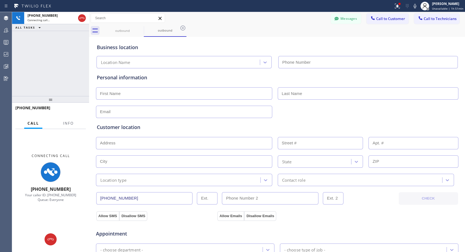
type input "[PHONE_NUMBER]"
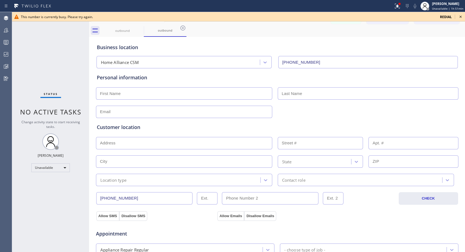
click at [460, 16] on icon at bounding box center [460, 16] width 7 height 7
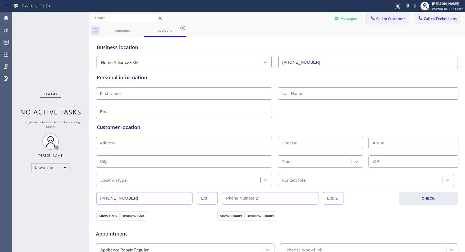
click at [380, 17] on span "Call to Customer" at bounding box center [390, 18] width 29 height 5
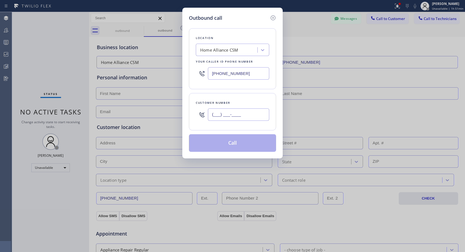
click at [255, 119] on input "(___) ___-____" at bounding box center [238, 115] width 61 height 12
paste input "408) 758-2686"
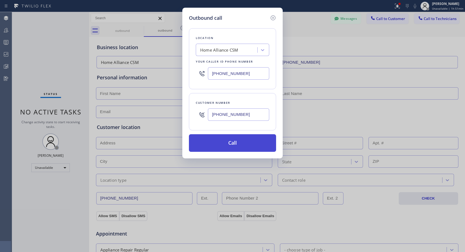
type input "[PHONE_NUMBER]"
click at [250, 146] on button "Call" at bounding box center [232, 143] width 87 height 18
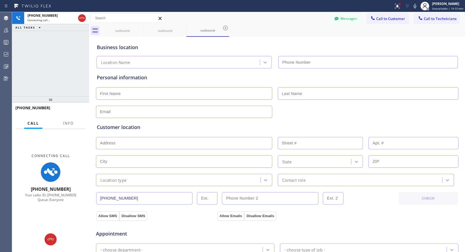
type input "[PHONE_NUMBER]"
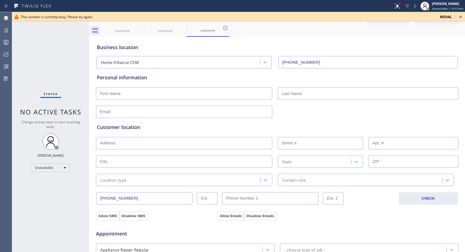
click at [461, 18] on icon at bounding box center [460, 16] width 7 height 7
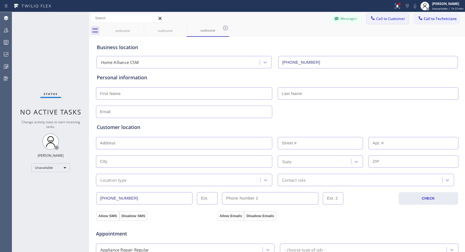
click at [386, 19] on span "Call to Customer" at bounding box center [390, 18] width 29 height 5
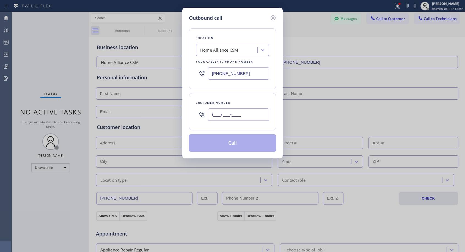
click at [253, 113] on input "(___) ___-____" at bounding box center [238, 115] width 61 height 12
paste input "408) 758-2686"
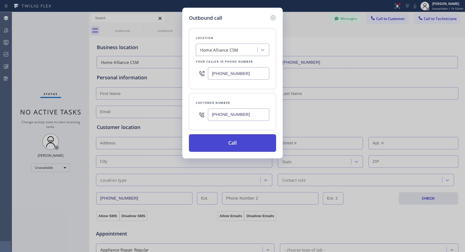
type input "[PHONE_NUMBER]"
click at [244, 141] on button "Call" at bounding box center [232, 143] width 87 height 18
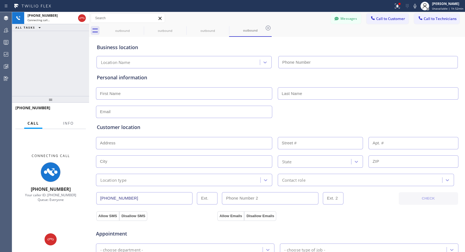
type input "[PHONE_NUMBER]"
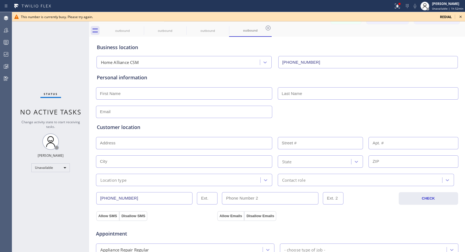
click at [460, 16] on icon at bounding box center [461, 17] width 2 height 2
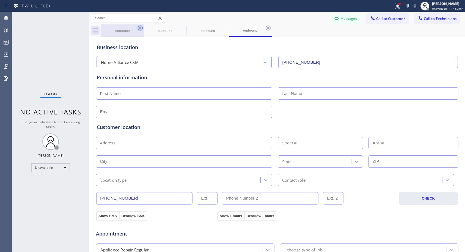
click at [141, 29] on icon at bounding box center [140, 28] width 5 height 5
click at [0, 0] on icon at bounding box center [0, 0] width 0 height 0
click at [141, 29] on icon at bounding box center [140, 28] width 5 height 5
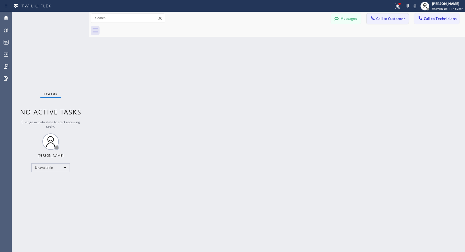
click at [392, 21] on button "Call to Customer" at bounding box center [388, 18] width 42 height 10
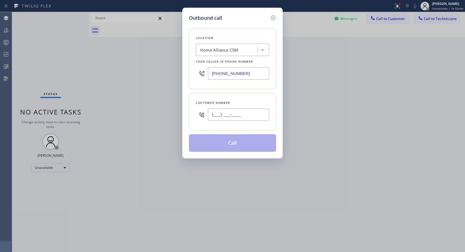
click at [239, 117] on input "(___) ___-____" at bounding box center [238, 115] width 61 height 12
paste input "408) 758-2686"
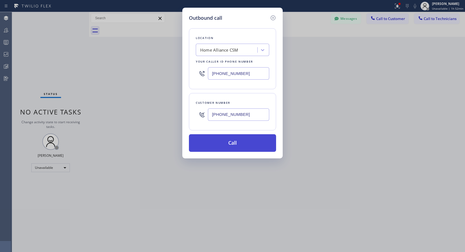
type input "[PHONE_NUMBER]"
click at [242, 139] on button "Call" at bounding box center [232, 143] width 87 height 18
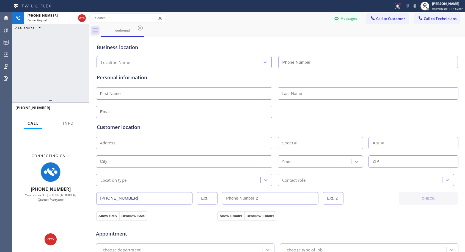
type input "[PHONE_NUMBER]"
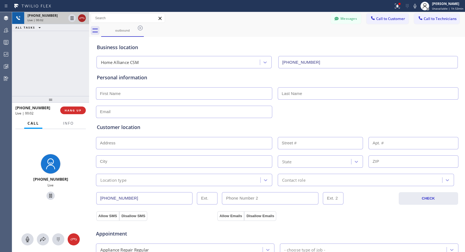
click at [83, 19] on icon at bounding box center [82, 18] width 7 height 7
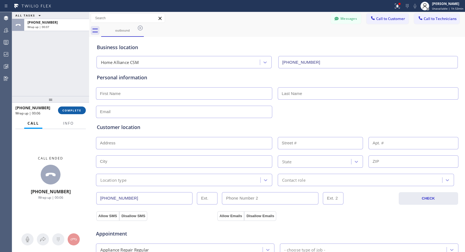
click at [70, 109] on span "COMPLETE" at bounding box center [71, 111] width 19 height 4
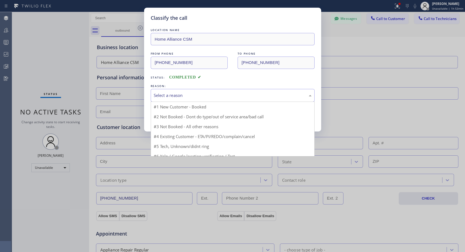
click at [199, 91] on div "Select a reason" at bounding box center [233, 95] width 164 height 13
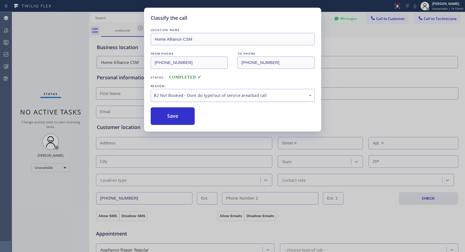
click at [196, 97] on div "#2 Not Booked - Dont do type/out of service area/bad call" at bounding box center [233, 95] width 158 height 6
click at [178, 120] on button "Save" at bounding box center [173, 117] width 44 height 18
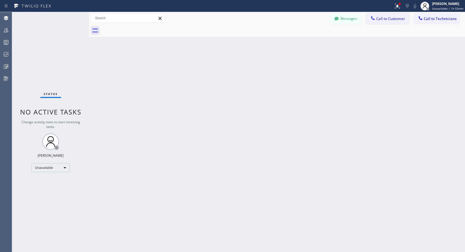
click at [393, 21] on span "Call to Customer" at bounding box center [390, 18] width 29 height 5
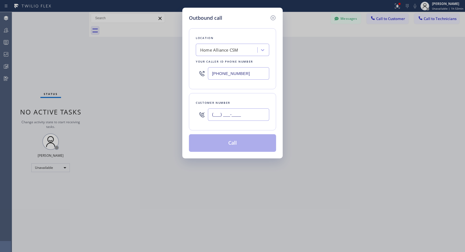
click at [246, 117] on input "(___) ___-____" at bounding box center [238, 115] width 61 height 12
paste input "408) 758-2686"
click at [246, 111] on input "(408) 758-268_" at bounding box center [238, 115] width 61 height 12
click at [246, 110] on input "(408) 758-268_" at bounding box center [238, 115] width 61 height 12
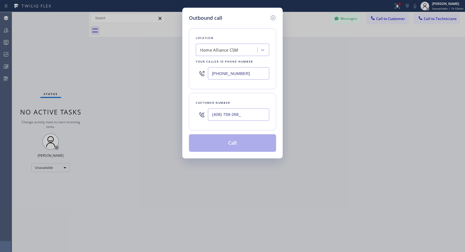
paste input "6"
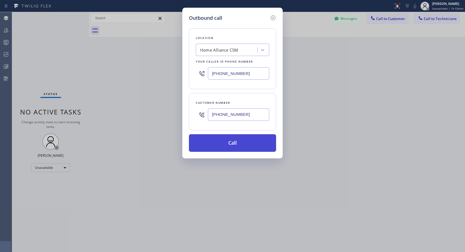
type input "[PHONE_NUMBER]"
click at [242, 144] on button "Call" at bounding box center [232, 143] width 87 height 18
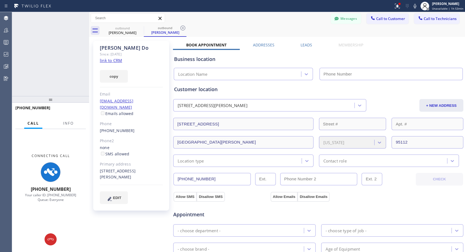
type input "[PHONE_NUMBER]"
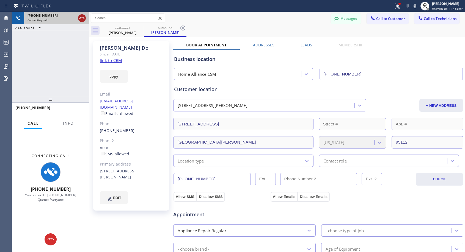
click at [82, 19] on icon at bounding box center [82, 18] width 7 height 7
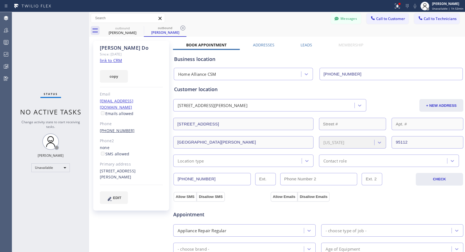
click at [117, 128] on link "[PHONE_NUMBER]" at bounding box center [117, 130] width 35 height 5
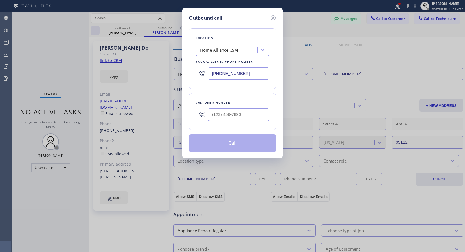
type input "[PHONE_NUMBER]"
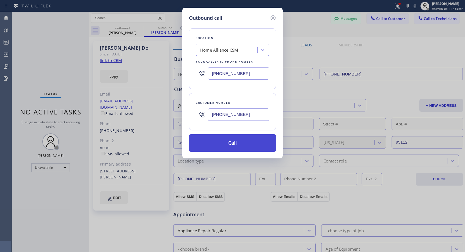
click at [233, 141] on button "Call" at bounding box center [232, 143] width 87 height 18
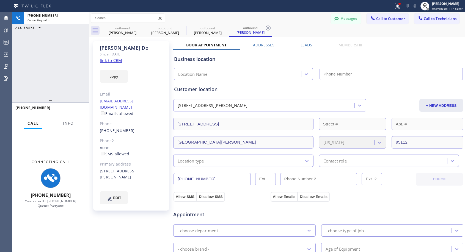
type input "[PHONE_NUMBER]"
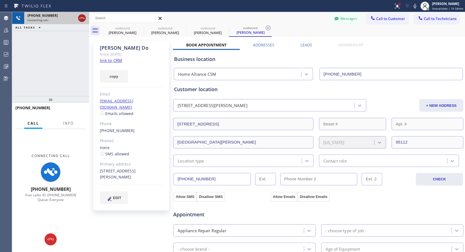
click at [83, 20] on icon at bounding box center [82, 18] width 7 height 7
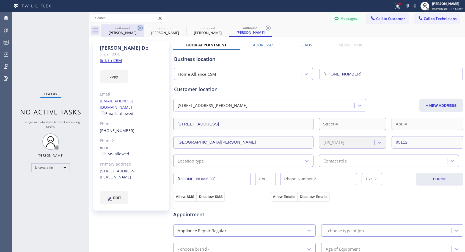
click at [138, 29] on icon at bounding box center [140, 28] width 7 height 7
click at [0, 0] on icon at bounding box center [0, 0] width 0 height 0
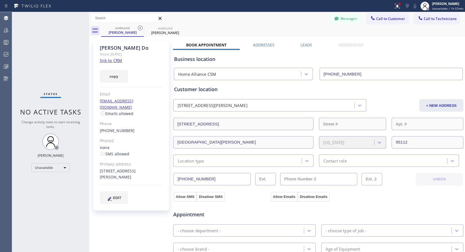
click at [138, 29] on icon at bounding box center [140, 28] width 7 height 7
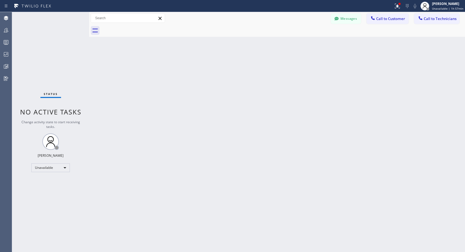
click at [138, 29] on div at bounding box center [283, 30] width 364 height 12
click at [377, 20] on span "Call to Customer" at bounding box center [390, 18] width 29 height 5
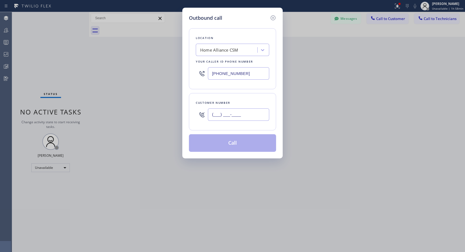
click at [248, 109] on input "(___) ___-____" at bounding box center [238, 115] width 61 height 12
paste input "619) 654-3474"
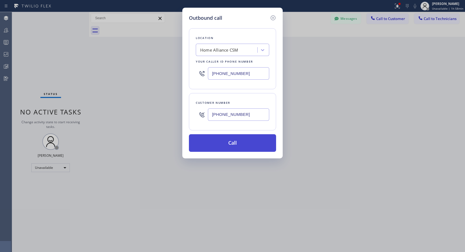
type input "[PHONE_NUMBER]"
click at [227, 144] on button "Call" at bounding box center [232, 143] width 87 height 18
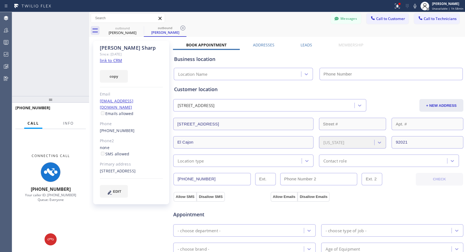
type input "[PHONE_NUMBER]"
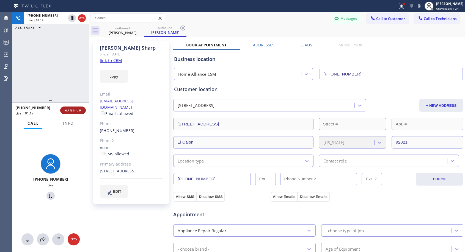
click at [66, 111] on span "HANG UP" at bounding box center [73, 111] width 17 height 4
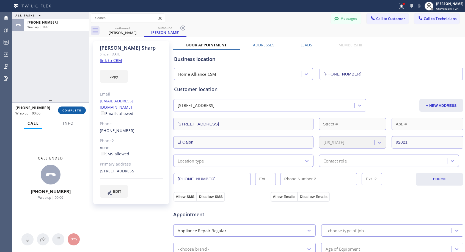
click at [73, 109] on span "COMPLETE" at bounding box center [71, 111] width 19 height 4
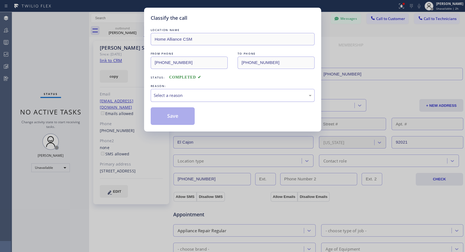
click at [226, 94] on div "Select a reason" at bounding box center [233, 95] width 158 height 6
click at [175, 114] on button "Save" at bounding box center [173, 117] width 44 height 18
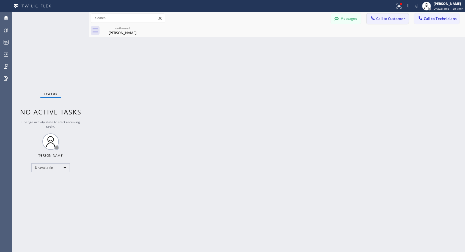
click at [389, 19] on span "Call to Customer" at bounding box center [390, 18] width 29 height 5
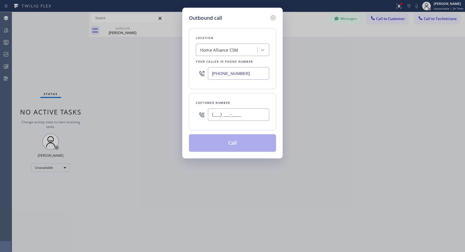
click at [252, 113] on input "(___) ___-____" at bounding box center [238, 115] width 61 height 12
paste input "310) 927-4979"
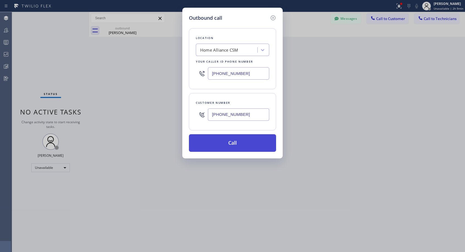
type input "[PHONE_NUMBER]"
click at [239, 146] on button "Call" at bounding box center [232, 143] width 87 height 18
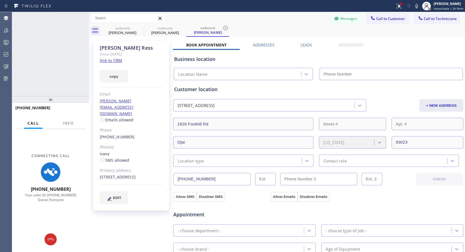
type input "[PHONE_NUMBER]"
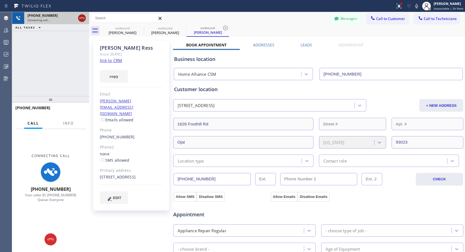
click at [84, 18] on icon at bounding box center [82, 18] width 7 height 7
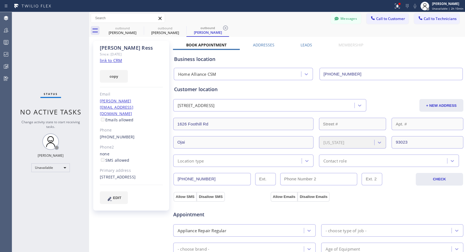
click at [130, 134] on div "[PHONE_NUMBER]" at bounding box center [131, 137] width 63 height 6
copy div "[PHONE_NUMBER]"
click at [390, 18] on span "Call to Customer" at bounding box center [390, 18] width 29 height 5
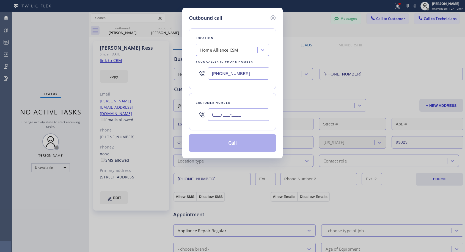
click at [260, 118] on input "(___) ___-____" at bounding box center [238, 115] width 61 height 12
paste input "310) 927-4979"
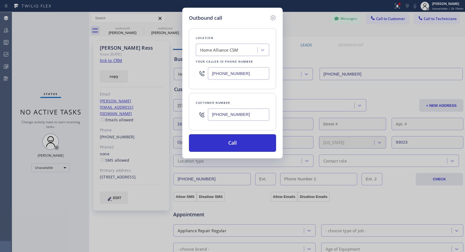
click at [260, 118] on input "[PHONE_NUMBER]" at bounding box center [238, 115] width 61 height 12
type input "[PHONE_NUMBER]"
click at [246, 141] on button "Call" at bounding box center [232, 143] width 87 height 18
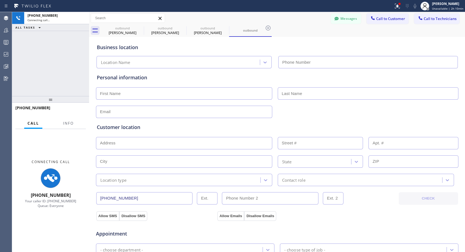
type input "[PHONE_NUMBER]"
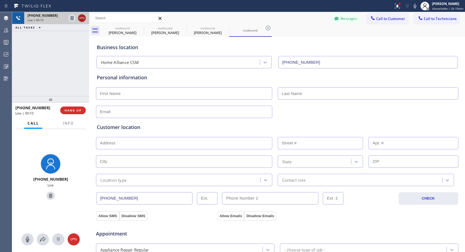
click at [84, 19] on icon at bounding box center [81, 18] width 5 height 2
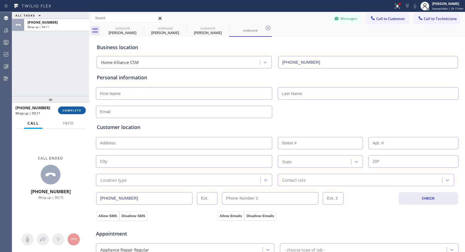
click at [67, 110] on span "COMPLETE" at bounding box center [71, 111] width 19 height 4
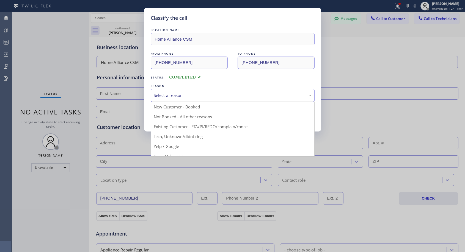
click at [200, 92] on div "Select a reason" at bounding box center [233, 95] width 158 height 6
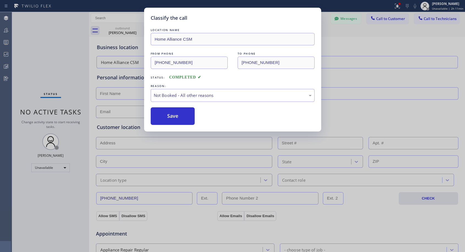
click at [182, 117] on button "Save" at bounding box center [173, 117] width 44 height 18
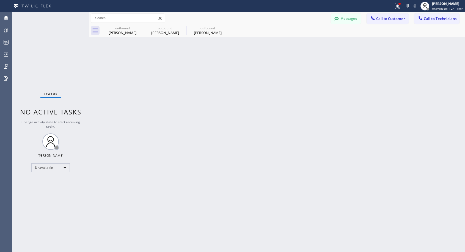
click at [378, 19] on span "Call to Customer" at bounding box center [390, 18] width 29 height 5
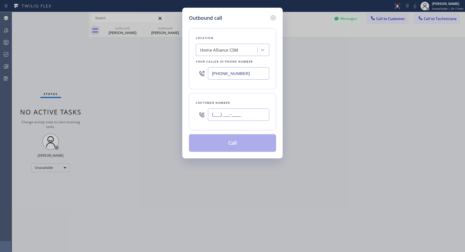
click at [255, 119] on input "(___) ___-____" at bounding box center [238, 115] width 61 height 12
paste input "310) 927-4979"
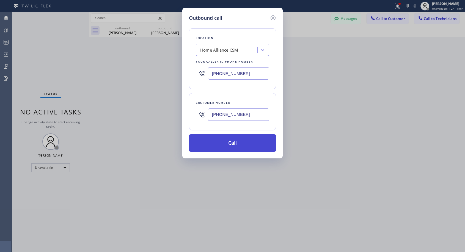
type input "[PHONE_NUMBER]"
click at [232, 145] on button "Call" at bounding box center [232, 143] width 87 height 18
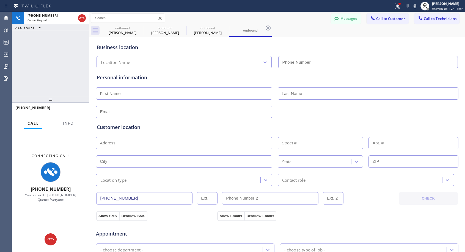
type input "[PHONE_NUMBER]"
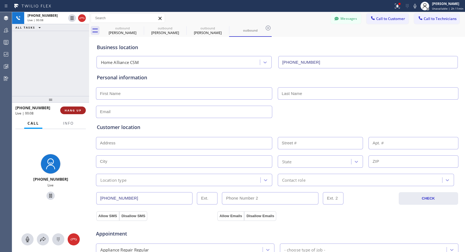
click at [75, 110] on span "HANG UP" at bounding box center [73, 111] width 17 height 4
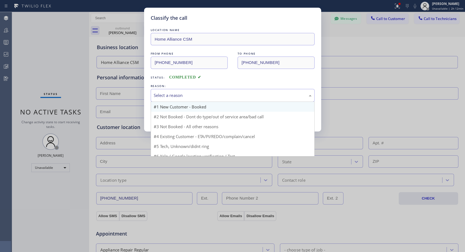
drag, startPoint x: 205, startPoint y: 92, endPoint x: 177, endPoint y: 110, distance: 34.0
click at [204, 93] on div "Select a reason" at bounding box center [233, 95] width 158 height 6
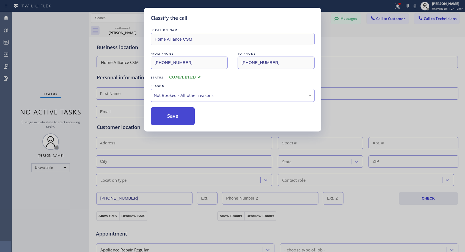
click at [176, 114] on button "Save" at bounding box center [173, 117] width 44 height 18
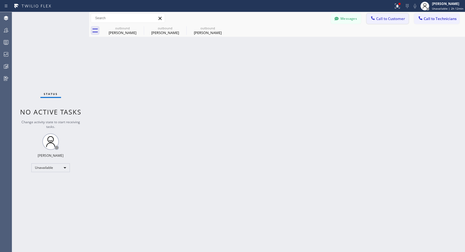
click at [385, 20] on span "Call to Customer" at bounding box center [390, 18] width 29 height 5
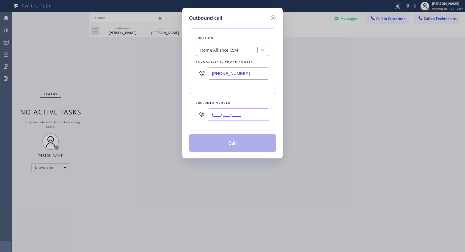
click at [256, 113] on input "(___) ___-____" at bounding box center [238, 115] width 61 height 12
paste input "310) 927-4979"
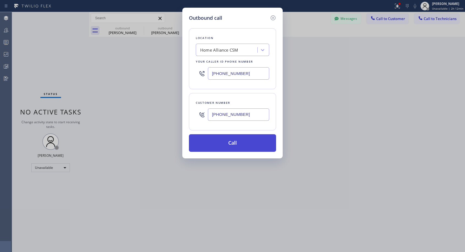
type input "[PHONE_NUMBER]"
click at [261, 142] on button "Call" at bounding box center [232, 143] width 87 height 18
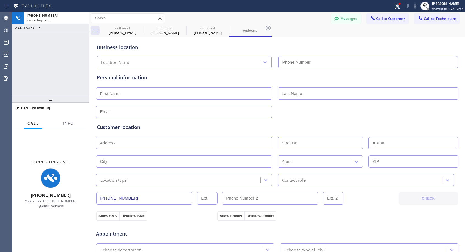
type input "[PHONE_NUMBER]"
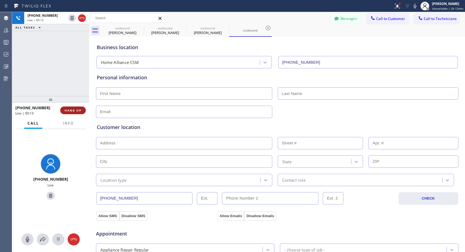
click at [76, 111] on span "HANG UP" at bounding box center [73, 111] width 17 height 4
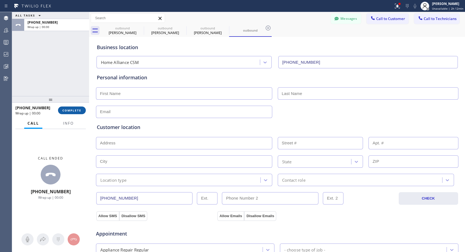
click at [80, 109] on span "COMPLETE" at bounding box center [71, 111] width 19 height 4
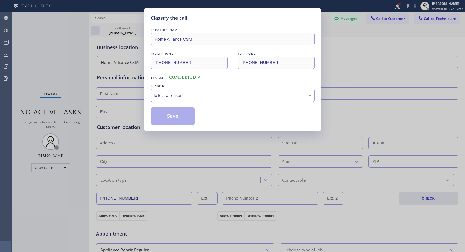
click at [224, 94] on div "Select a reason" at bounding box center [233, 95] width 158 height 6
drag, startPoint x: 184, startPoint y: 116, endPoint x: 376, endPoint y: 39, distance: 207.2
click at [184, 116] on button "Save" at bounding box center [173, 117] width 44 height 18
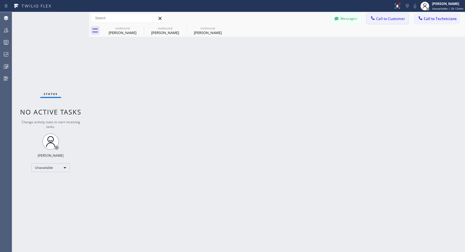
click at [393, 18] on span "Call to Customer" at bounding box center [390, 18] width 29 height 5
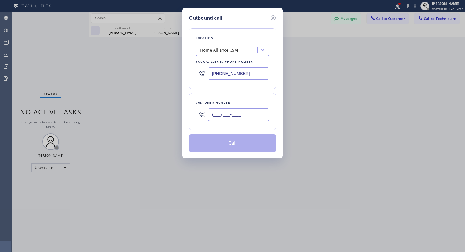
click at [226, 114] on input "(___) ___-____" at bounding box center [238, 115] width 61 height 12
paste input "310) 927-4979"
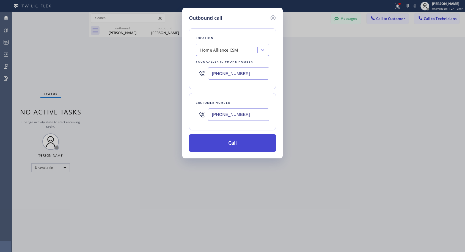
type input "[PHONE_NUMBER]"
click at [235, 142] on button "Call" at bounding box center [232, 143] width 87 height 18
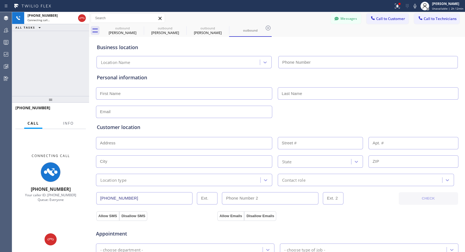
type input "[PHONE_NUMBER]"
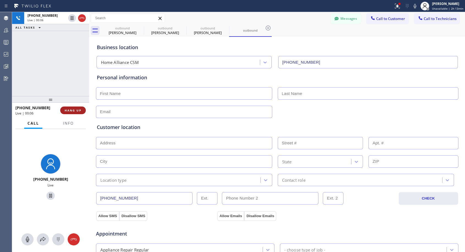
click at [69, 109] on span "HANG UP" at bounding box center [73, 111] width 17 height 4
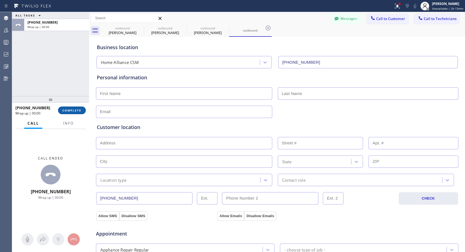
click at [69, 109] on span "COMPLETE" at bounding box center [71, 111] width 19 height 4
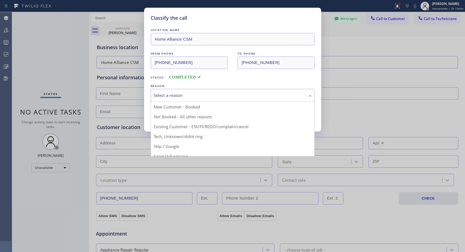
click at [199, 95] on div "Select a reason" at bounding box center [233, 95] width 158 height 6
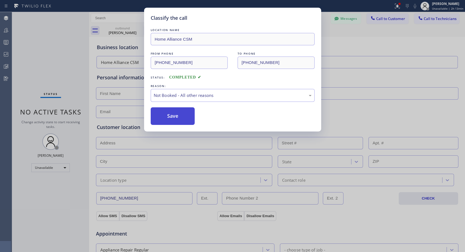
click at [169, 117] on button "Save" at bounding box center [173, 117] width 44 height 18
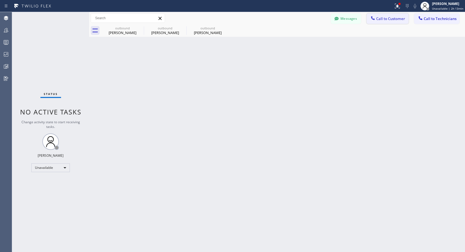
click at [383, 19] on span "Call to Customer" at bounding box center [390, 18] width 29 height 5
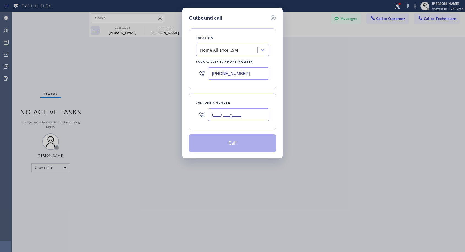
click at [260, 112] on input "(___) ___-____" at bounding box center [238, 115] width 61 height 12
paste input "310) 927-4979"
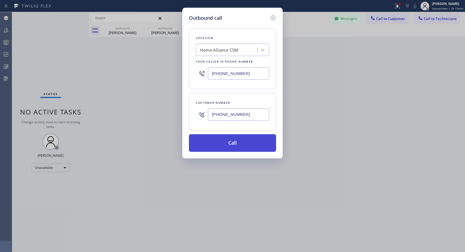
type input "[PHONE_NUMBER]"
click at [251, 146] on button "Call" at bounding box center [232, 143] width 87 height 18
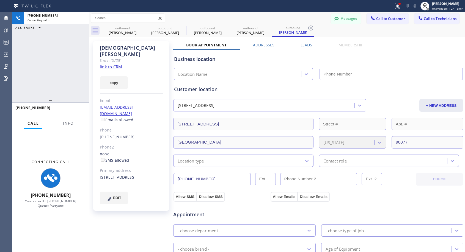
type input "[PHONE_NUMBER]"
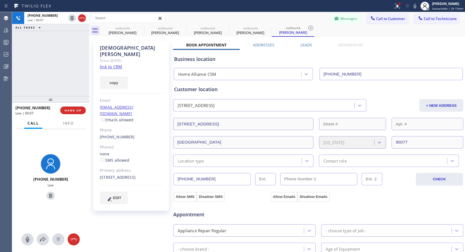
click at [119, 64] on link "link to CRM" at bounding box center [111, 67] width 22 height 6
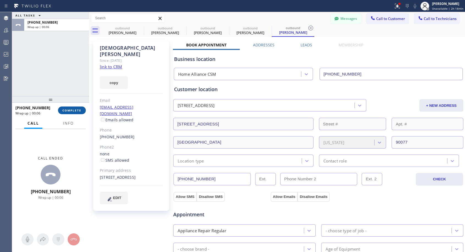
click at [73, 108] on button "COMPLETE" at bounding box center [72, 111] width 28 height 8
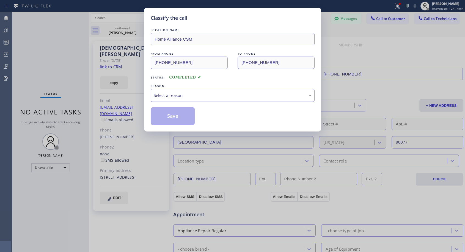
click at [208, 95] on div "Select a reason" at bounding box center [233, 95] width 158 height 6
click at [172, 119] on button "Save" at bounding box center [173, 117] width 44 height 18
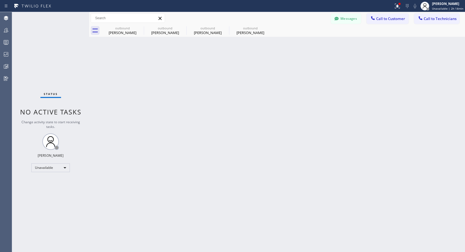
click at [383, 21] on span "Call to Customer" at bounding box center [390, 18] width 29 height 5
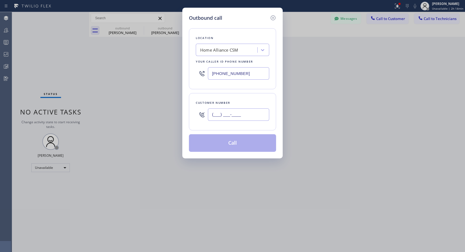
click at [248, 114] on input "(___) ___-____" at bounding box center [238, 115] width 61 height 12
paste input "310) 927-4979"
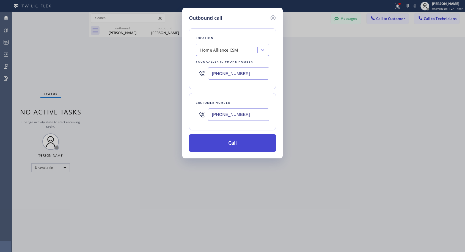
type input "[PHONE_NUMBER]"
click at [242, 141] on button "Call" at bounding box center [232, 143] width 87 height 18
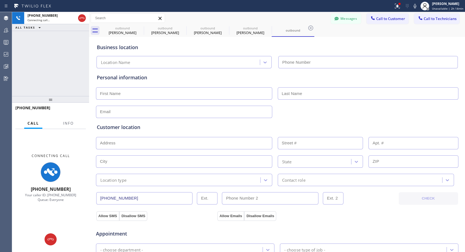
type input "[PHONE_NUMBER]"
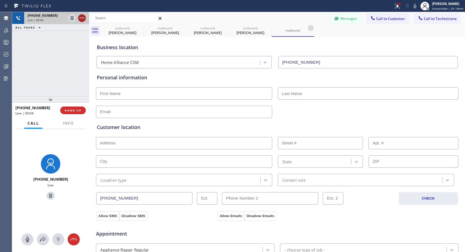
click at [82, 17] on icon at bounding box center [81, 18] width 5 height 2
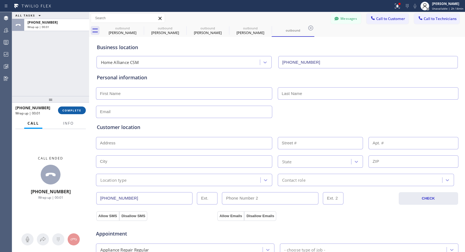
click at [75, 112] on span "COMPLETE" at bounding box center [71, 111] width 19 height 4
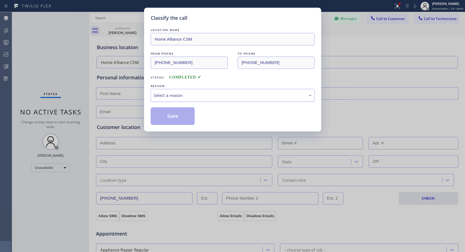
drag, startPoint x: 175, startPoint y: 93, endPoint x: 174, endPoint y: 98, distance: 5.1
click at [175, 93] on div "Select a reason" at bounding box center [233, 95] width 158 height 6
click at [170, 119] on button "Save" at bounding box center [173, 117] width 44 height 18
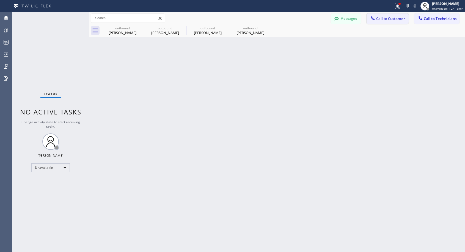
click at [384, 19] on span "Call to Customer" at bounding box center [390, 18] width 29 height 5
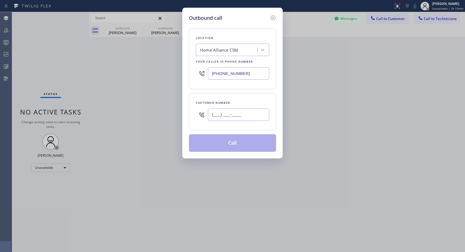
click at [253, 117] on input "(___) ___-____" at bounding box center [238, 115] width 61 height 12
paste input "310) 927-4979"
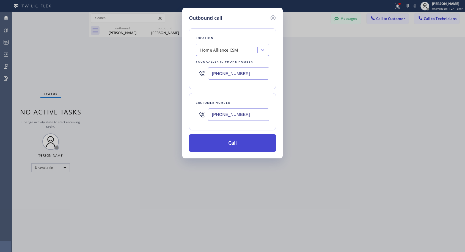
type input "[PHONE_NUMBER]"
click at [255, 145] on button "Call" at bounding box center [232, 143] width 87 height 18
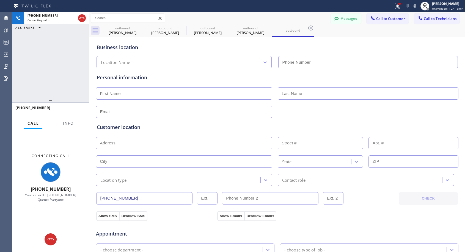
type input "[PHONE_NUMBER]"
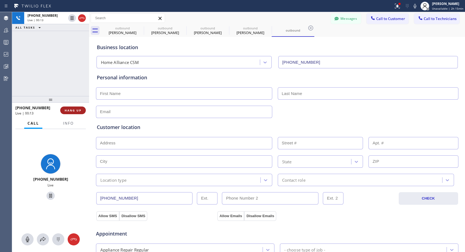
click at [74, 109] on span "HANG UP" at bounding box center [73, 111] width 17 height 4
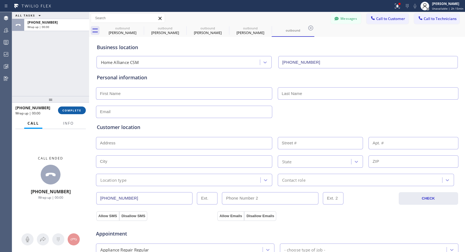
click at [74, 109] on span "COMPLETE" at bounding box center [71, 111] width 19 height 4
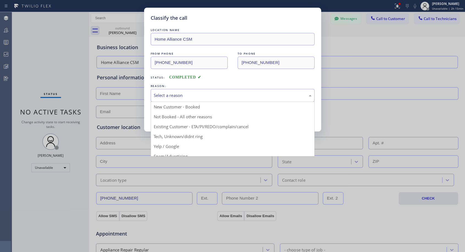
click at [226, 92] on div "Select a reason" at bounding box center [233, 95] width 164 height 13
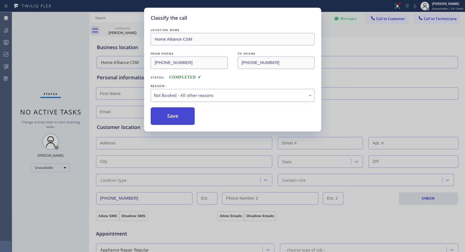
click at [194, 116] on button "Save" at bounding box center [173, 117] width 44 height 18
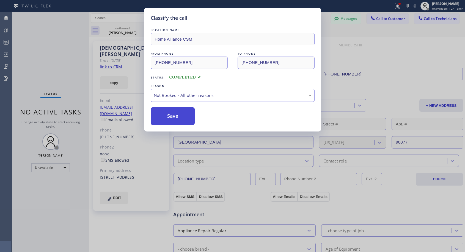
click at [169, 120] on button "Save" at bounding box center [173, 117] width 44 height 18
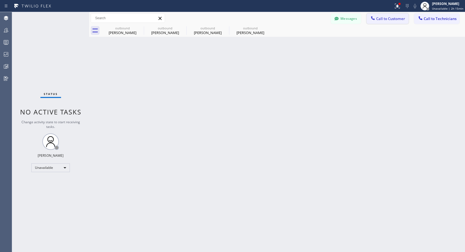
click at [390, 15] on button "Call to Customer" at bounding box center [388, 18] width 42 height 10
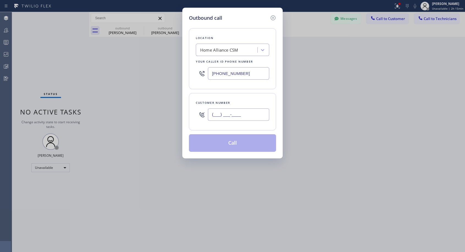
click at [246, 119] on input "(___) ___-____" at bounding box center [238, 115] width 61 height 12
paste input "310) 927-4979"
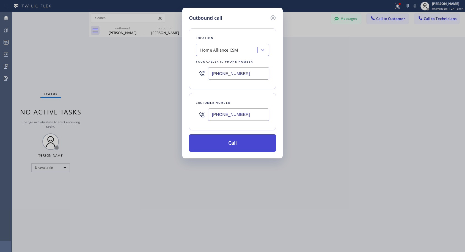
type input "[PHONE_NUMBER]"
click at [241, 141] on button "Call" at bounding box center [232, 143] width 87 height 18
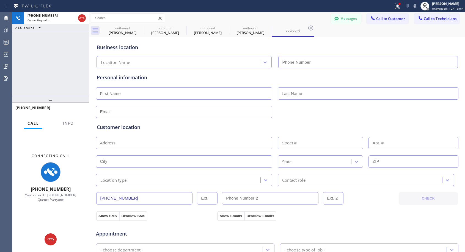
type input "[PHONE_NUMBER]"
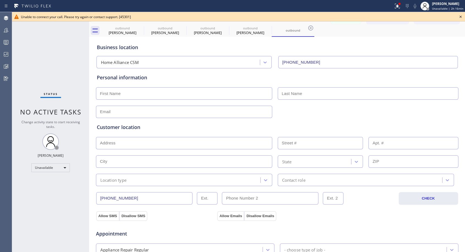
click at [463, 18] on icon at bounding box center [460, 16] width 7 height 7
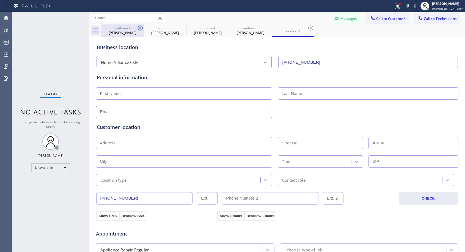
click at [142, 28] on icon at bounding box center [140, 28] width 5 height 5
click at [0, 0] on icon at bounding box center [0, 0] width 0 height 0
click at [142, 28] on icon at bounding box center [140, 28] width 5 height 5
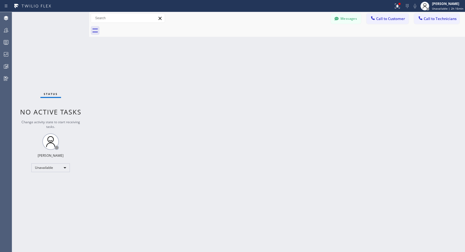
click at [142, 28] on div at bounding box center [283, 30] width 364 height 12
click at [386, 20] on span "Call to Customer" at bounding box center [390, 18] width 29 height 5
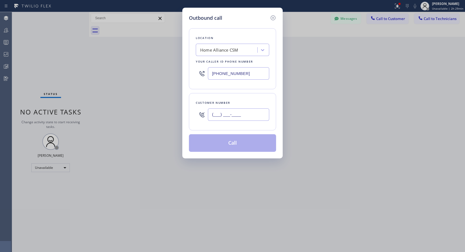
click at [255, 118] on input "(___) ___-____" at bounding box center [238, 115] width 61 height 12
paste input "310) 924-4664"
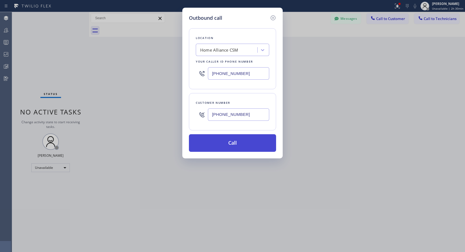
type input "[PHONE_NUMBER]"
click at [239, 144] on button "Call" at bounding box center [232, 143] width 87 height 18
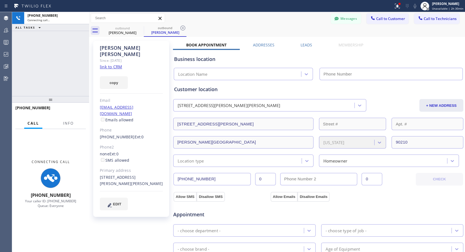
type input "[PHONE_NUMBER]"
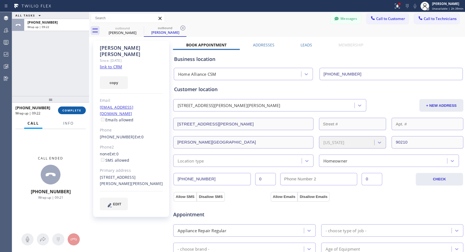
click at [71, 111] on span "COMPLETE" at bounding box center [71, 111] width 19 height 4
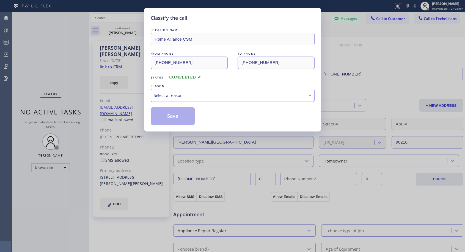
click at [169, 93] on div "Select a reason" at bounding box center [233, 95] width 158 height 6
click at [163, 118] on button "Save" at bounding box center [173, 117] width 44 height 18
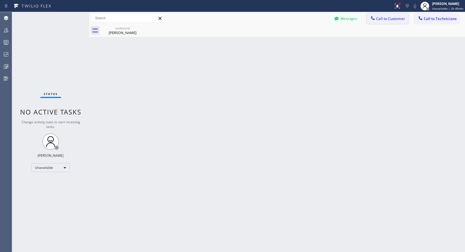
click at [386, 21] on span "Call to Customer" at bounding box center [390, 18] width 29 height 5
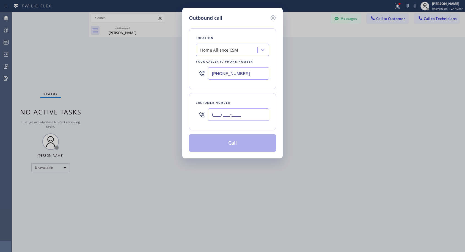
click at [255, 115] on input "(___) ___-____" at bounding box center [238, 115] width 61 height 12
paste input "760) 771-9650"
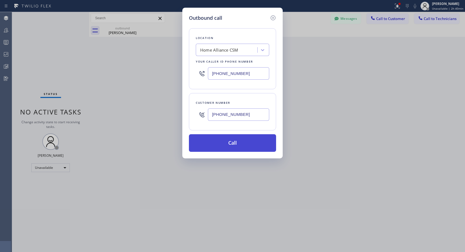
type input "[PHONE_NUMBER]"
click at [248, 141] on button "Call" at bounding box center [232, 143] width 87 height 18
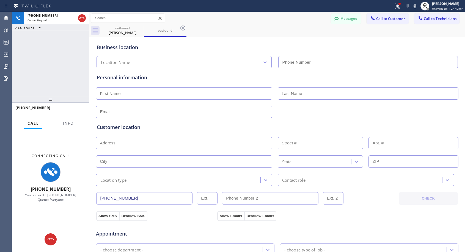
type input "[PHONE_NUMBER]"
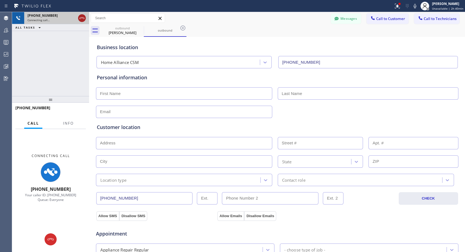
click at [80, 17] on icon at bounding box center [82, 18] width 7 height 7
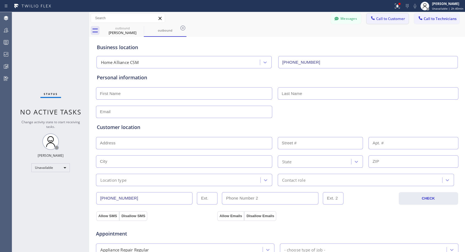
click at [380, 21] on span "Call to Customer" at bounding box center [390, 18] width 29 height 5
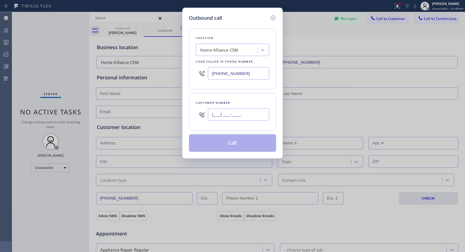
click at [228, 113] on input "(___) ___-____" at bounding box center [238, 115] width 61 height 12
paste input "760) 771-9650"
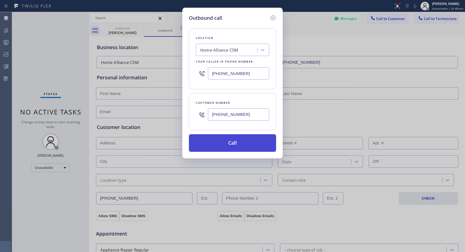
type input "[PHONE_NUMBER]"
click at [240, 143] on button "Call" at bounding box center [232, 143] width 87 height 18
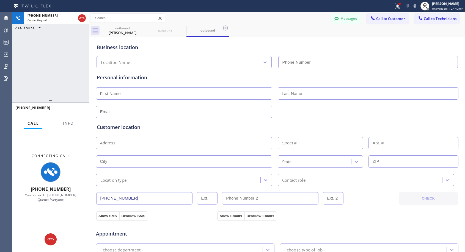
type input "[PHONE_NUMBER]"
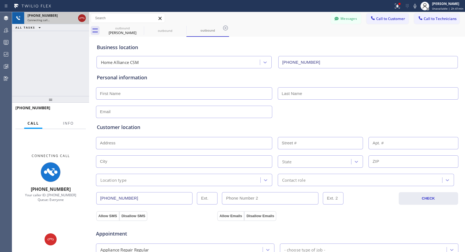
click at [84, 20] on icon at bounding box center [82, 18] width 7 height 7
